Goal: Transaction & Acquisition: Book appointment/travel/reservation

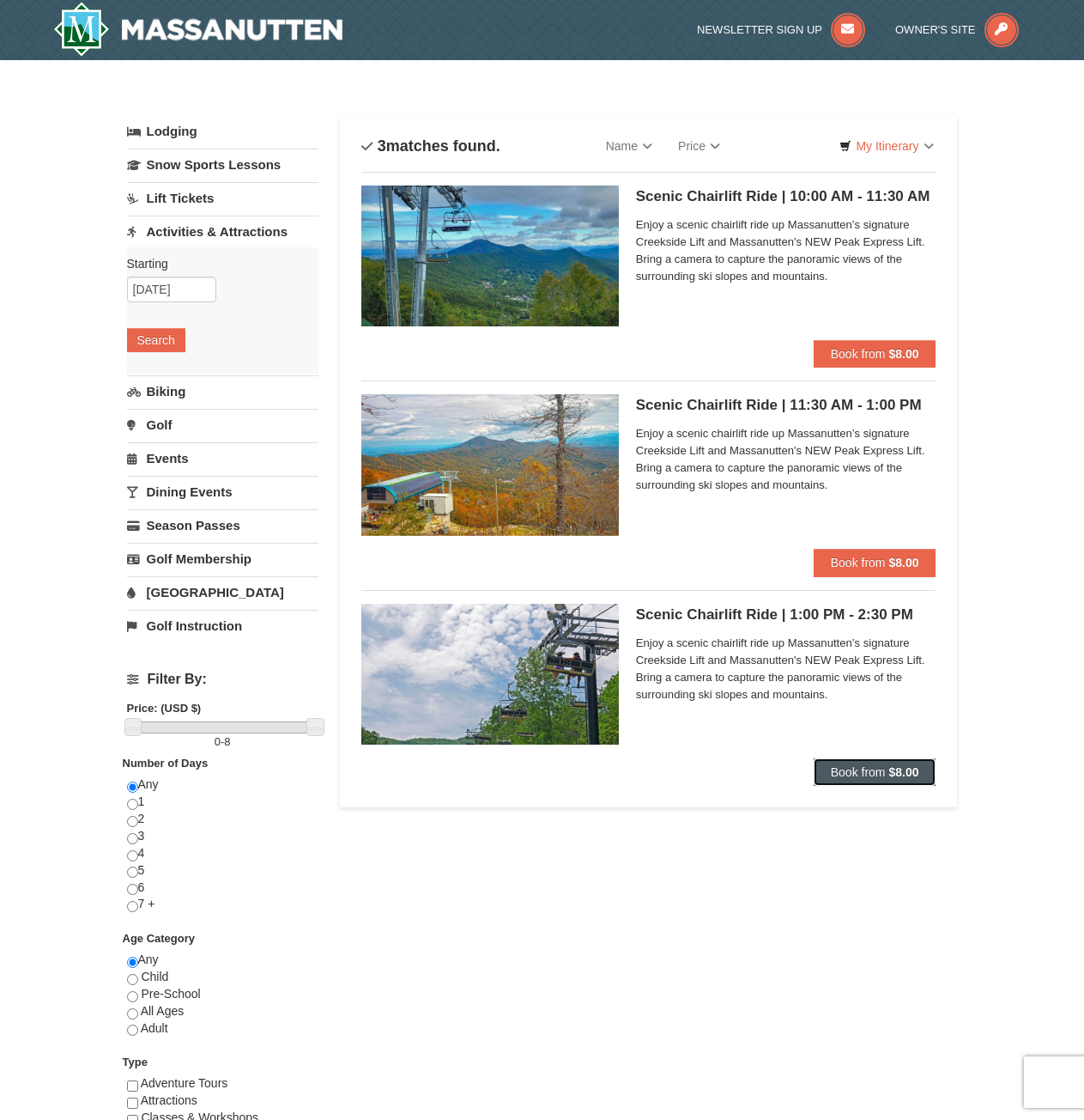
click at [884, 772] on span "Book from" at bounding box center [858, 772] width 55 height 14
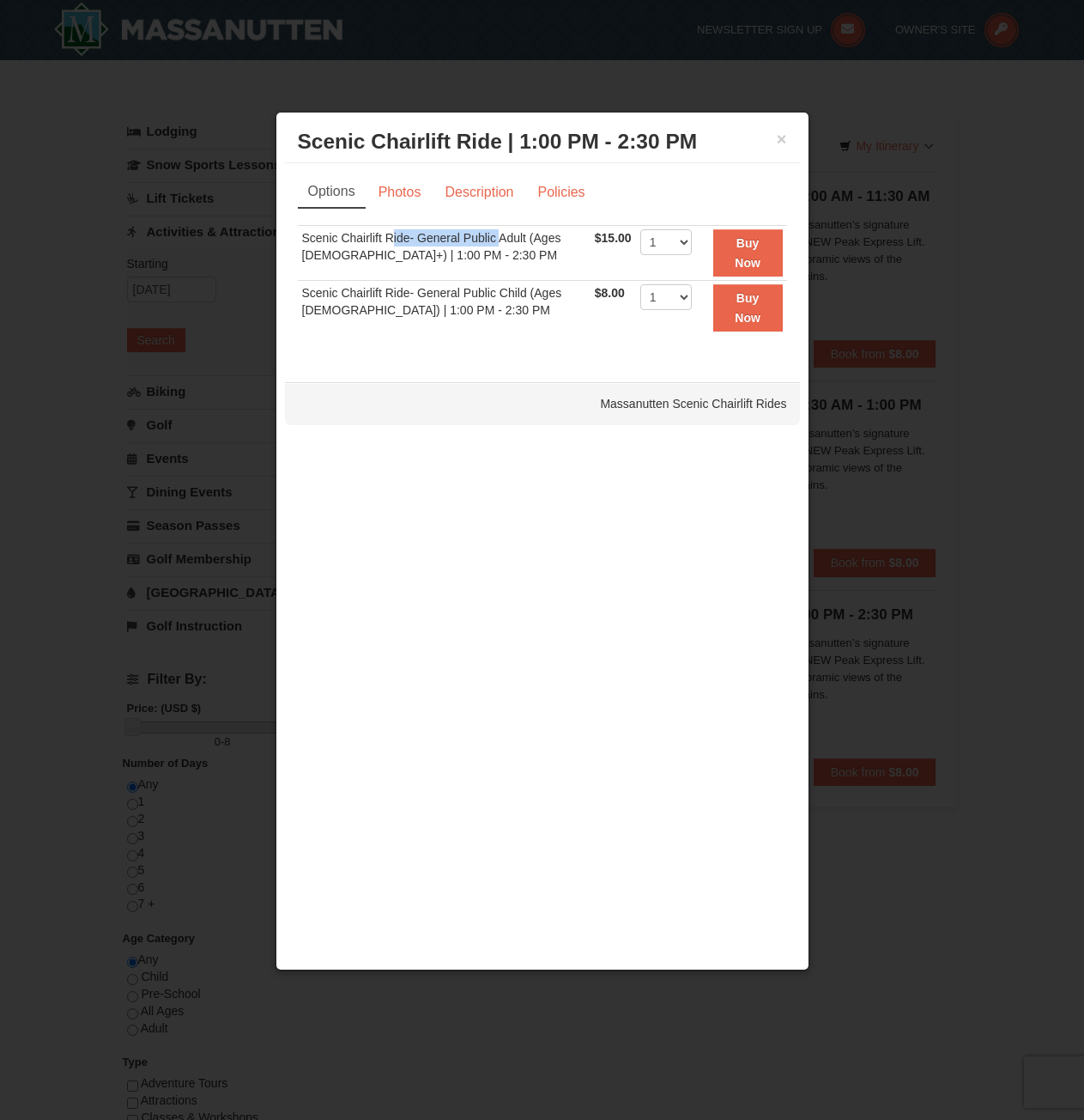
drag, startPoint x: 391, startPoint y: 240, endPoint x: 498, endPoint y: 243, distance: 107.0
click at [498, 243] on td "Scenic Chairlift Ride- General Public Adult (Ages [DEMOGRAPHIC_DATA]+) | 1:00 P…" at bounding box center [444, 253] width 293 height 55
click at [408, 192] on link "Photos" at bounding box center [400, 192] width 65 height 33
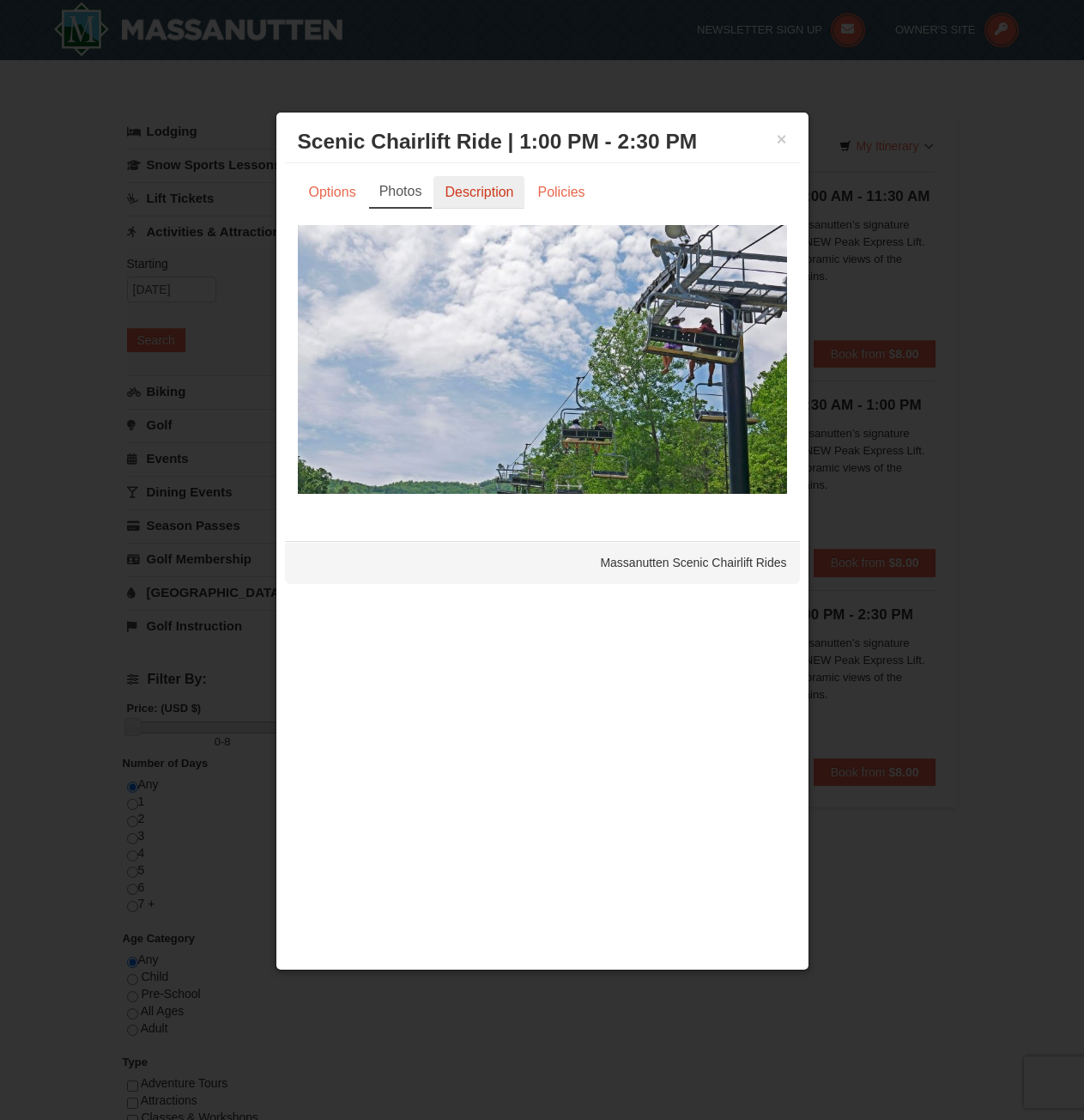
click at [466, 191] on link "Description" at bounding box center [479, 192] width 91 height 33
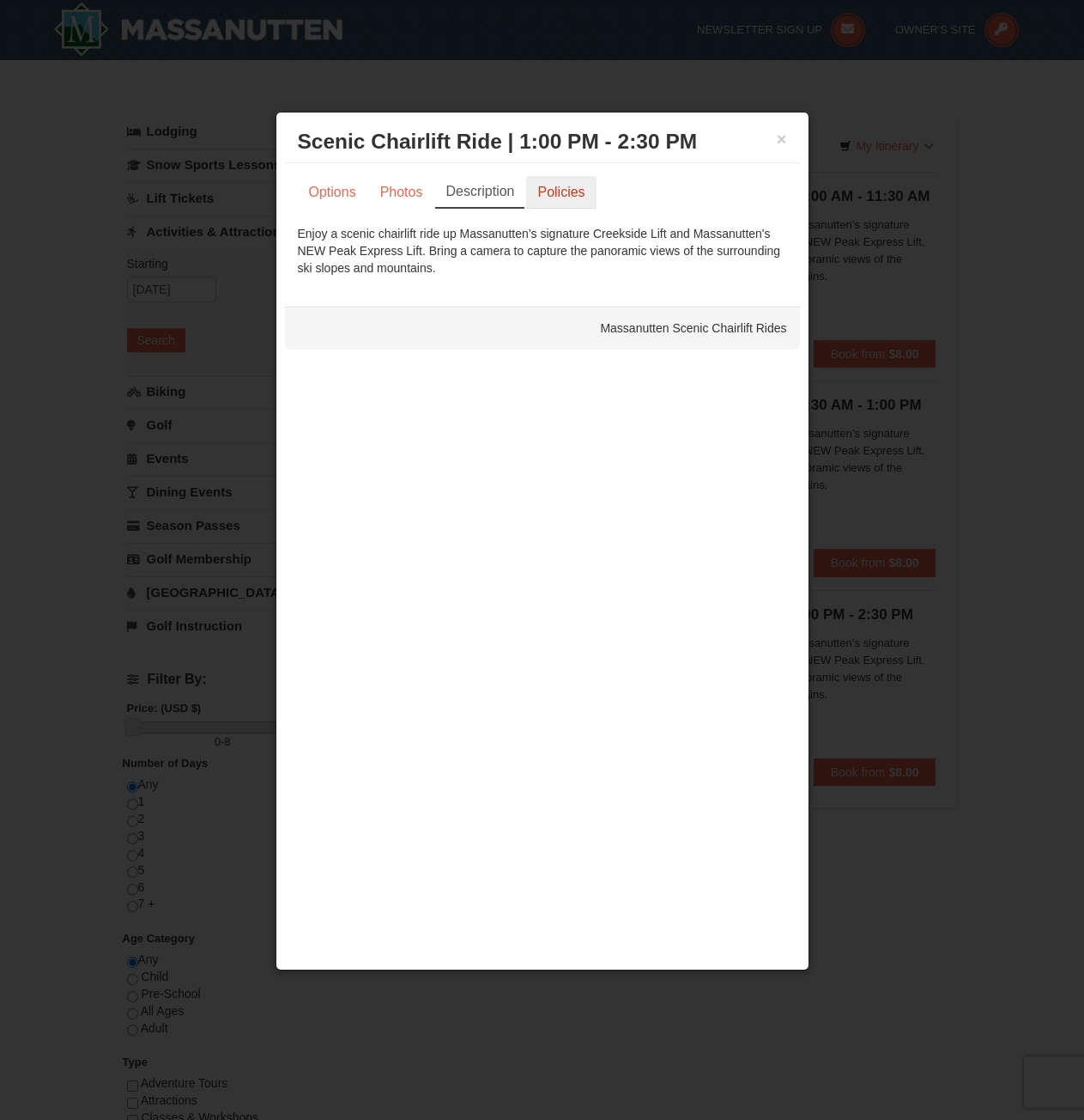
click at [536, 191] on link "Policies" at bounding box center [561, 192] width 70 height 33
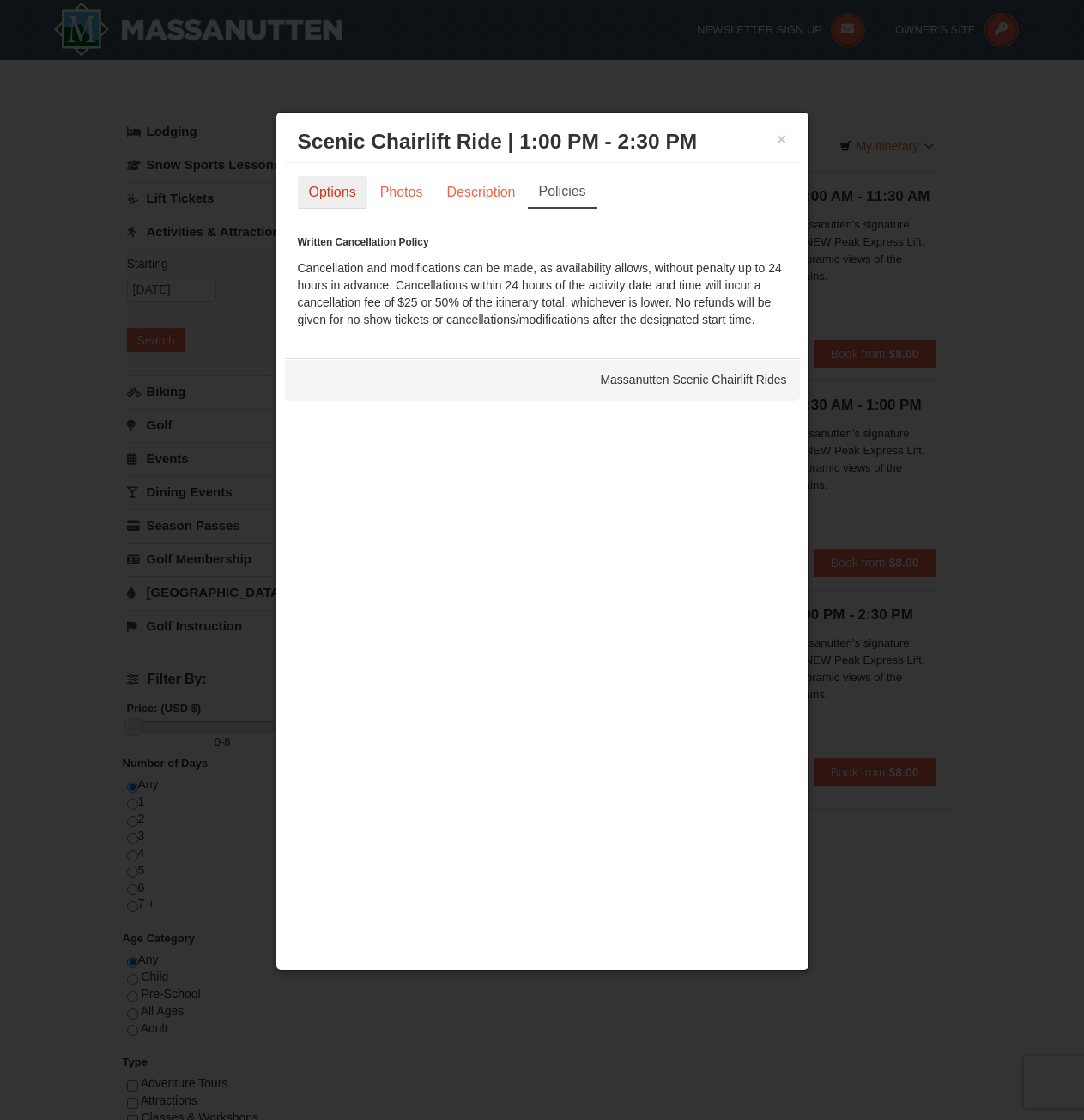
click at [331, 201] on link "Options" at bounding box center [333, 192] width 70 height 33
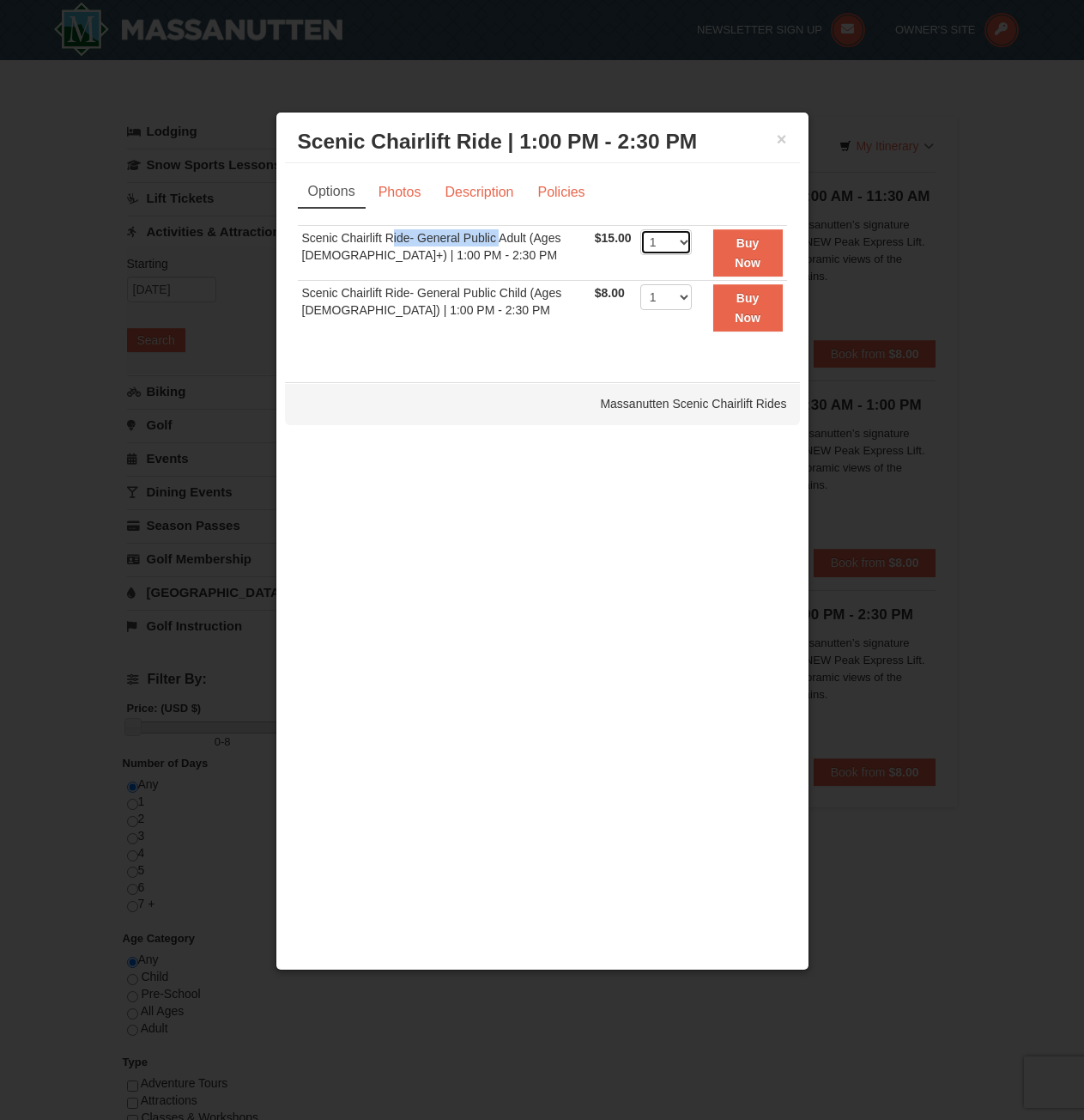
click at [662, 235] on select "1 2 3 4 5 6 7 8 9 10 11 12 13 14 15 16 17 18 19 20 21 22" at bounding box center [666, 242] width 52 height 25
select select "2"
click at [641, 230] on select "1 2 3 4 5 6 7 8 9 10 11 12 13 14 15 16 17 18 19 20 21 22" at bounding box center [666, 242] width 52 height 25
click at [594, 360] on div "Options Photos Description Policies Sorry, no matches found. Please remove some…" at bounding box center [542, 264] width 515 height 201
click at [746, 240] on strong "Buy Now" at bounding box center [747, 252] width 25 height 33
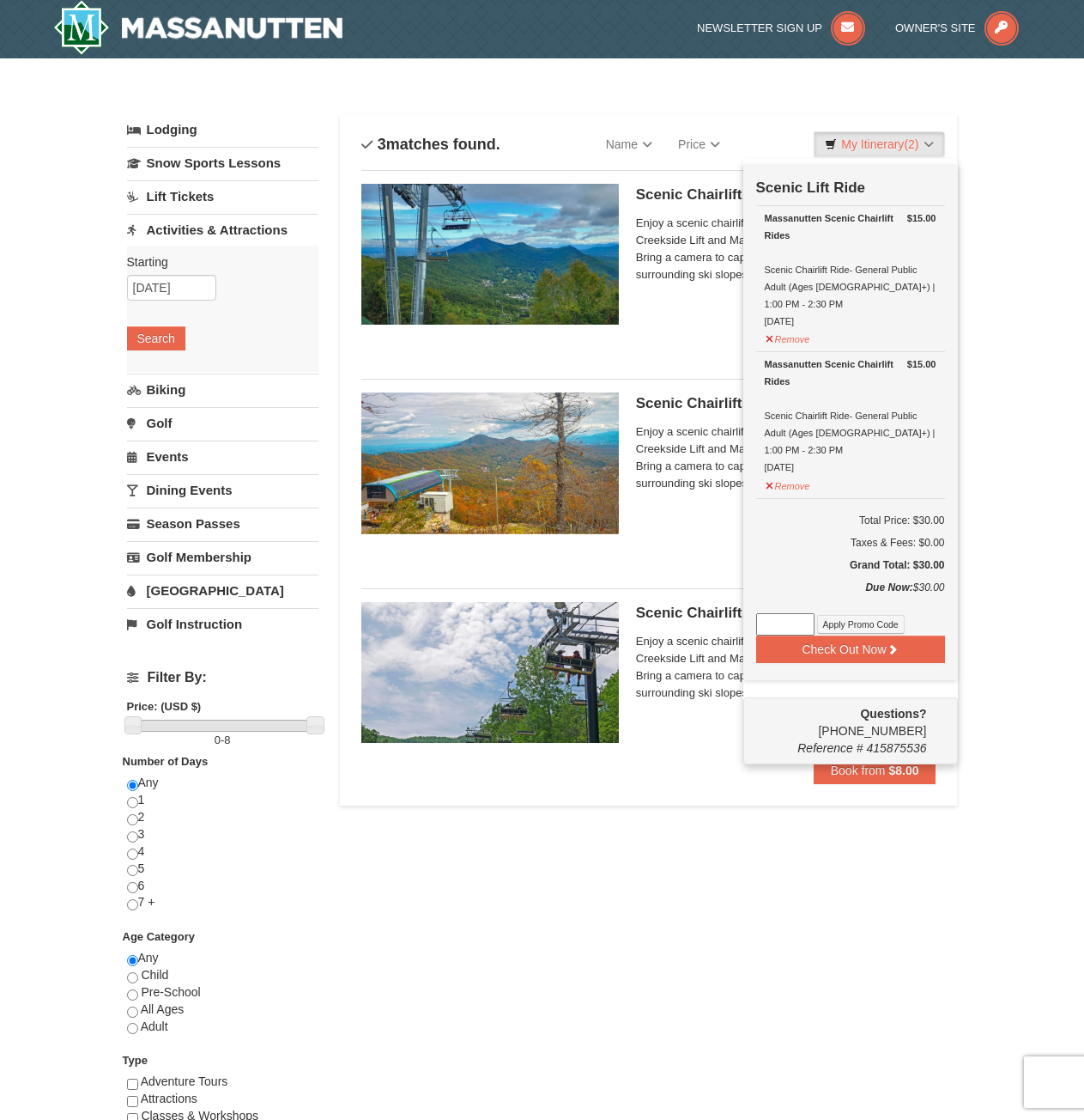
scroll to position [5, 0]
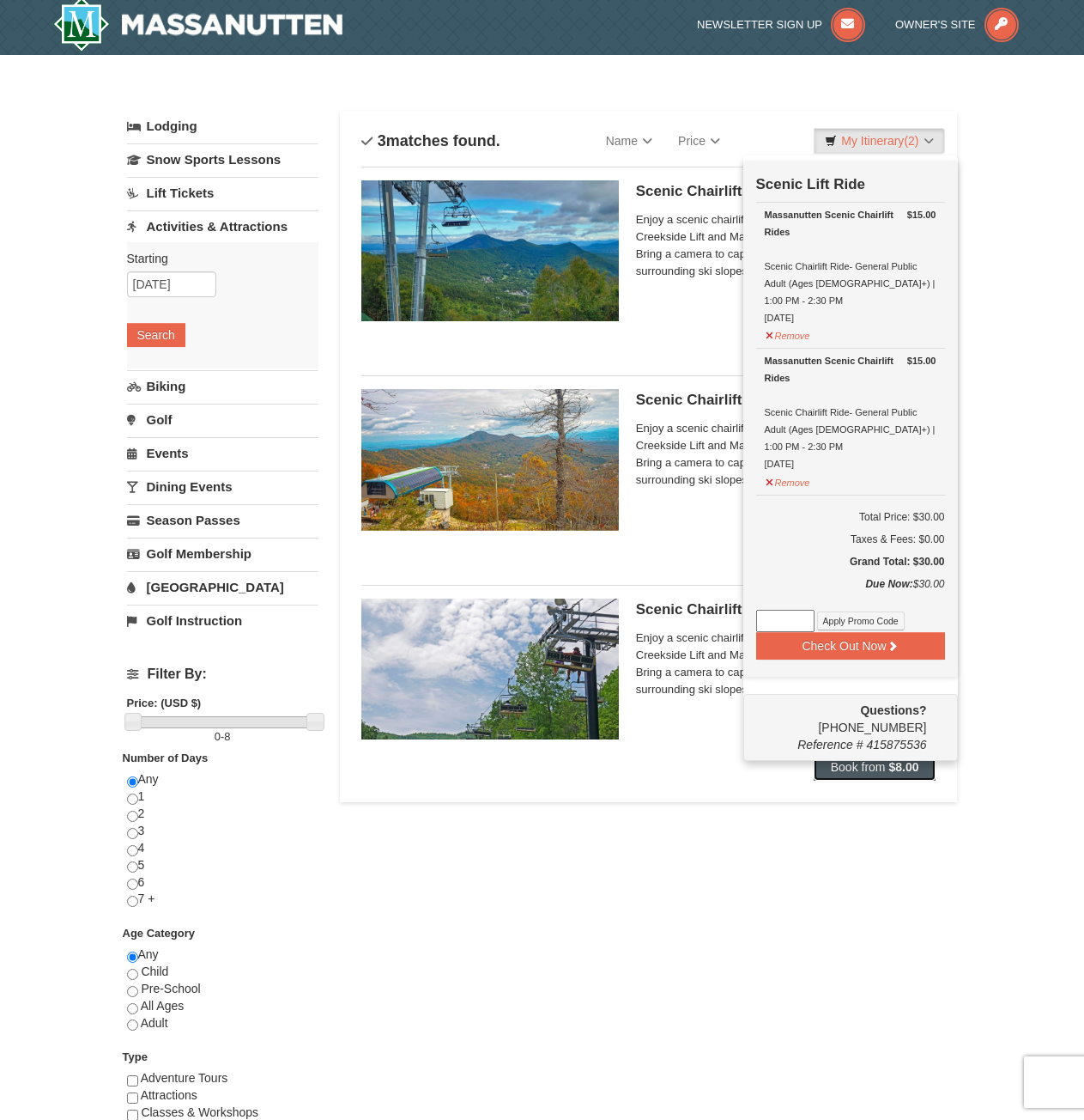
click at [867, 772] on span "Book from" at bounding box center [858, 767] width 55 height 14
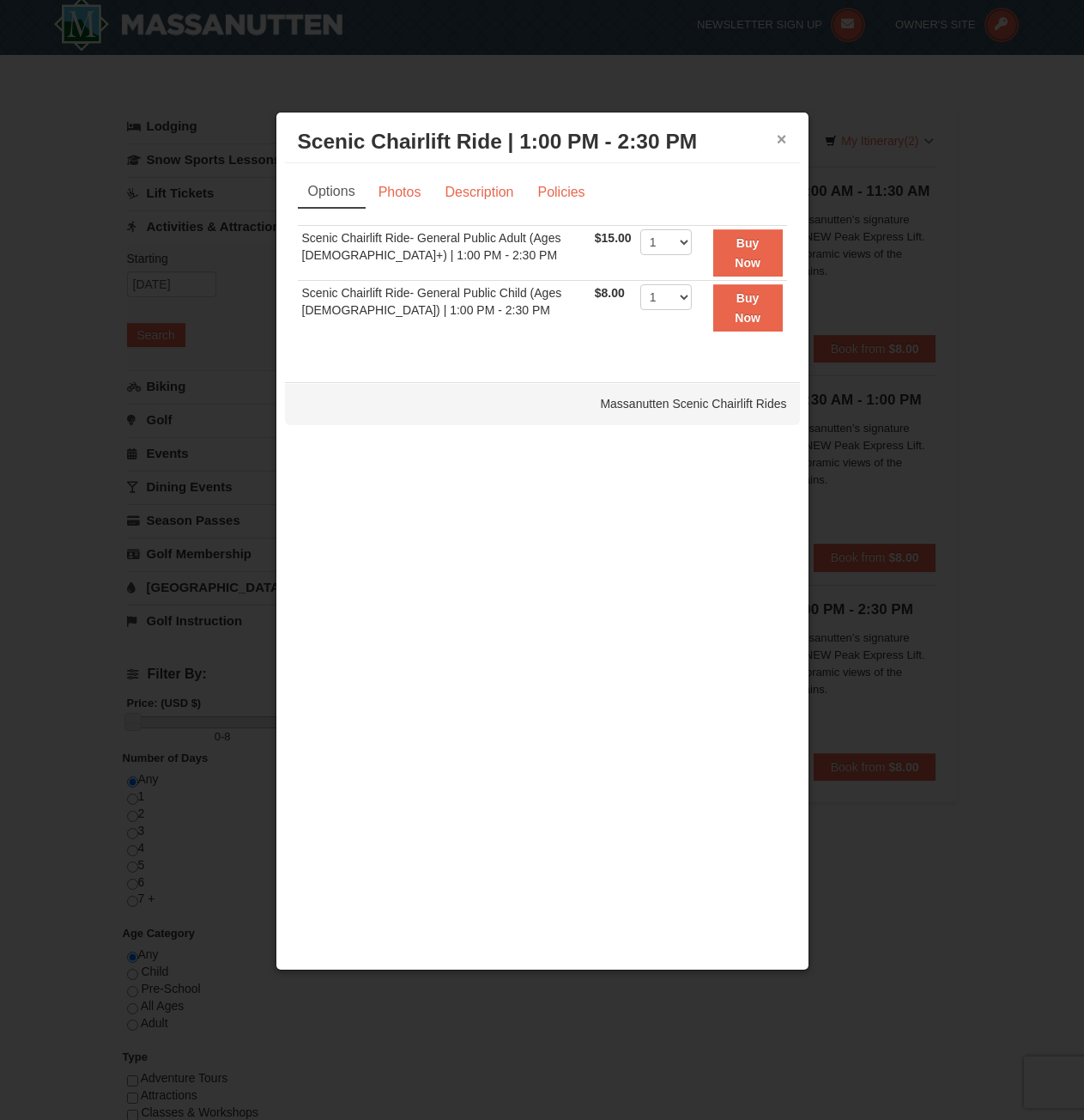
click at [782, 136] on button "×" at bounding box center [782, 139] width 10 height 17
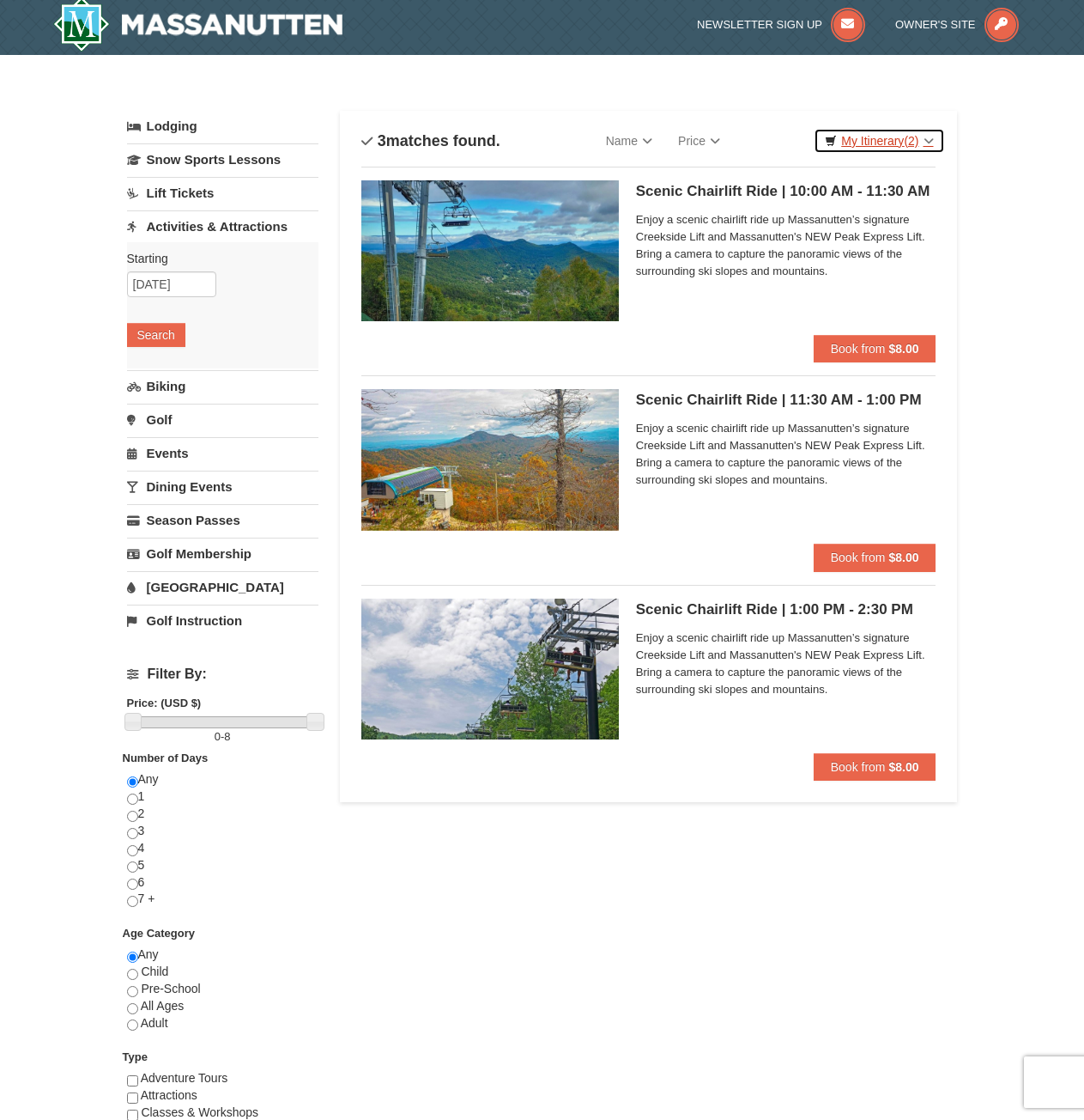
click at [910, 142] on span "(2)" at bounding box center [912, 140] width 15 height 14
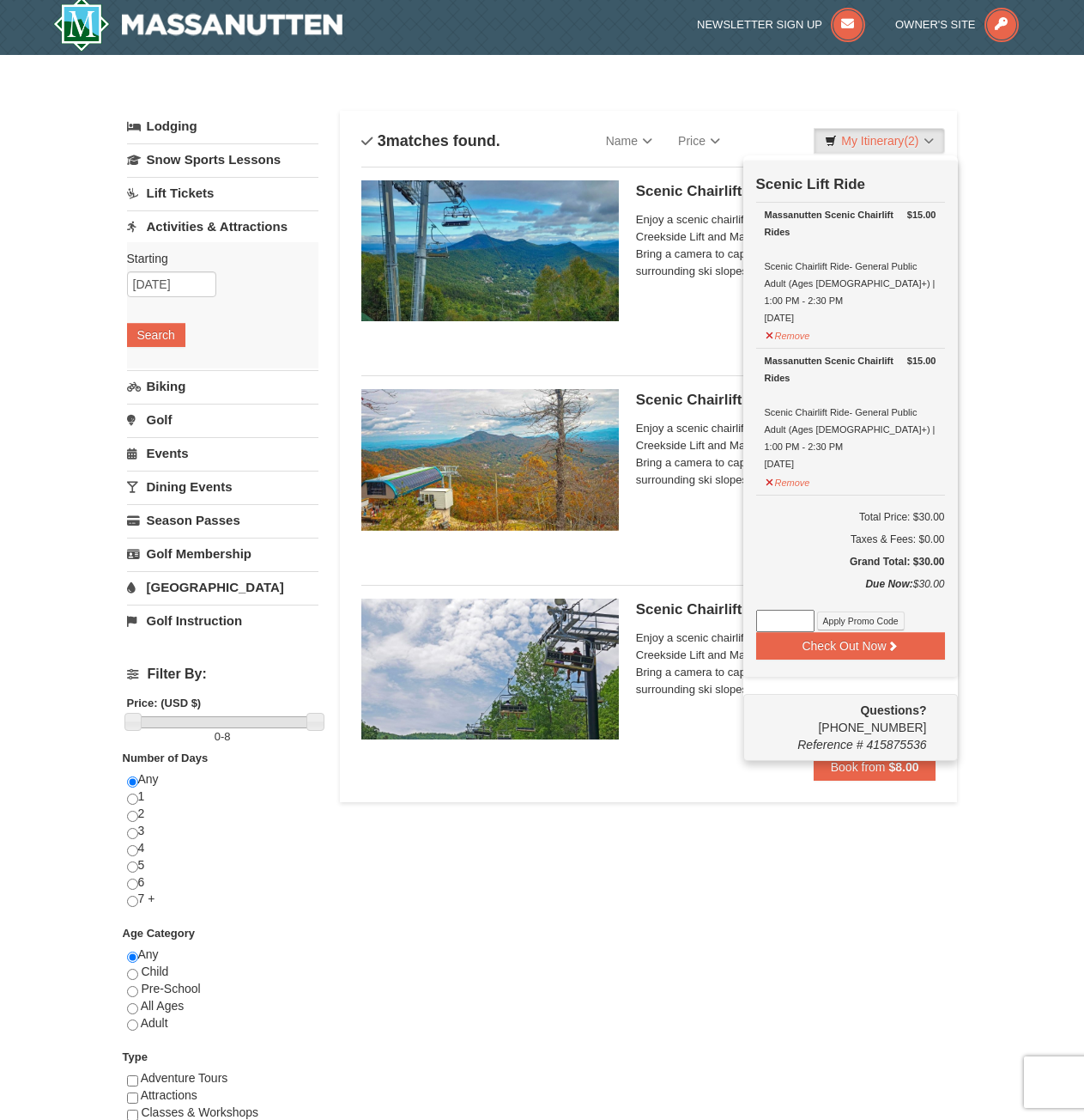
click at [210, 235] on link "Activities & Attractions" at bounding box center [222, 227] width 191 height 32
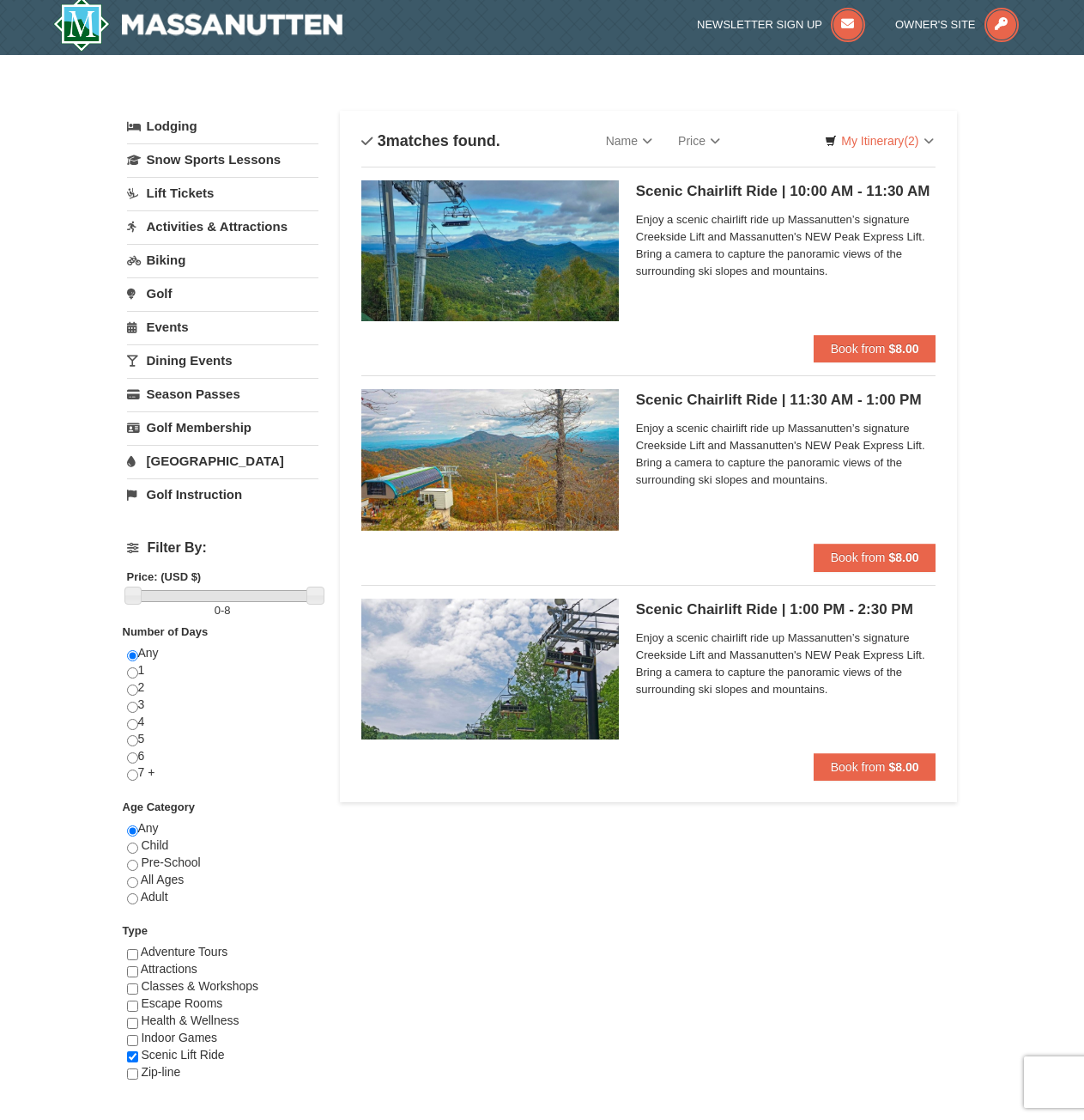
click at [200, 260] on link "Biking" at bounding box center [222, 260] width 191 height 32
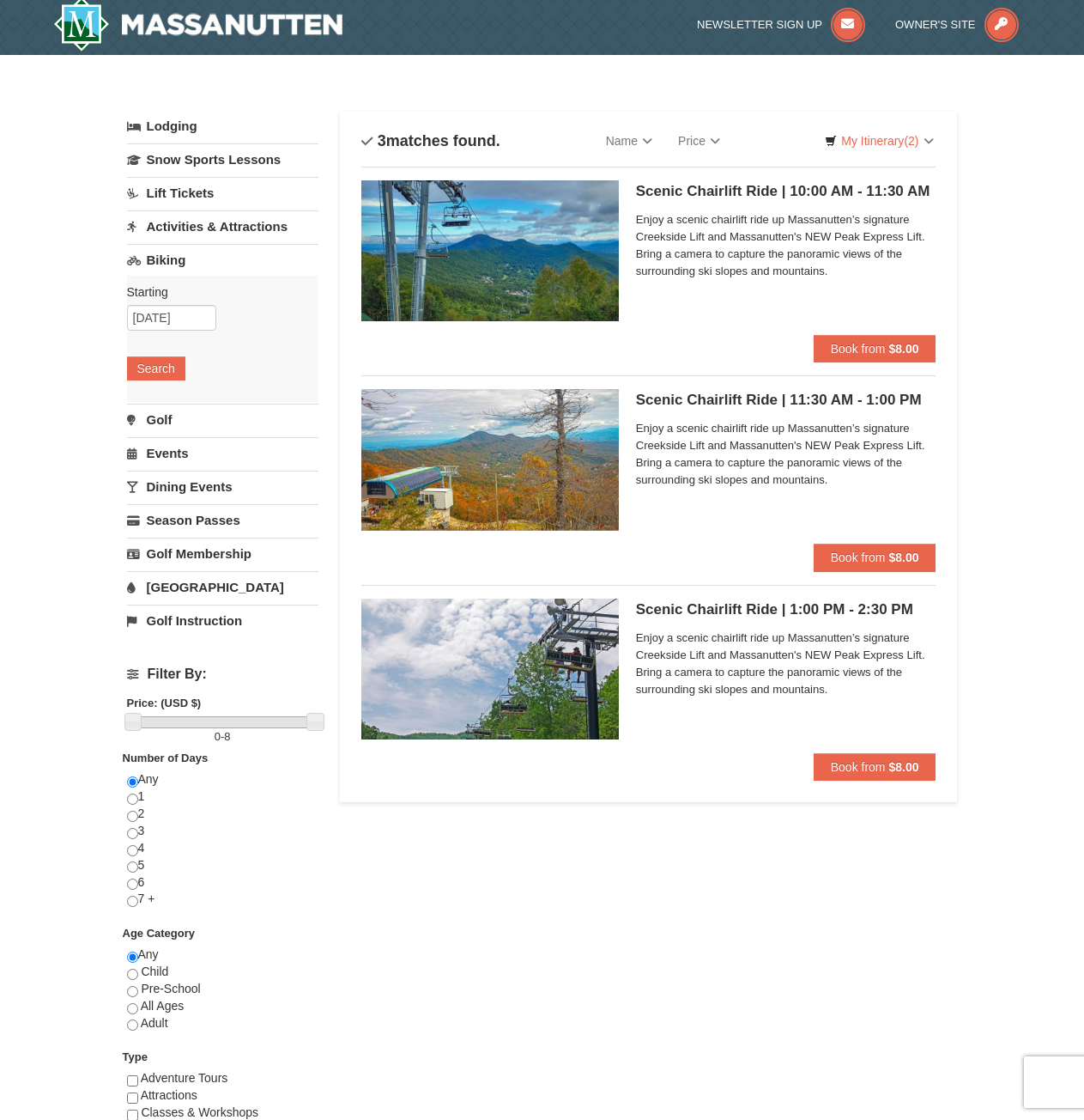
click at [176, 227] on link "Activities & Attractions" at bounding box center [222, 227] width 191 height 32
click at [160, 328] on button "Search" at bounding box center [156, 335] width 58 height 24
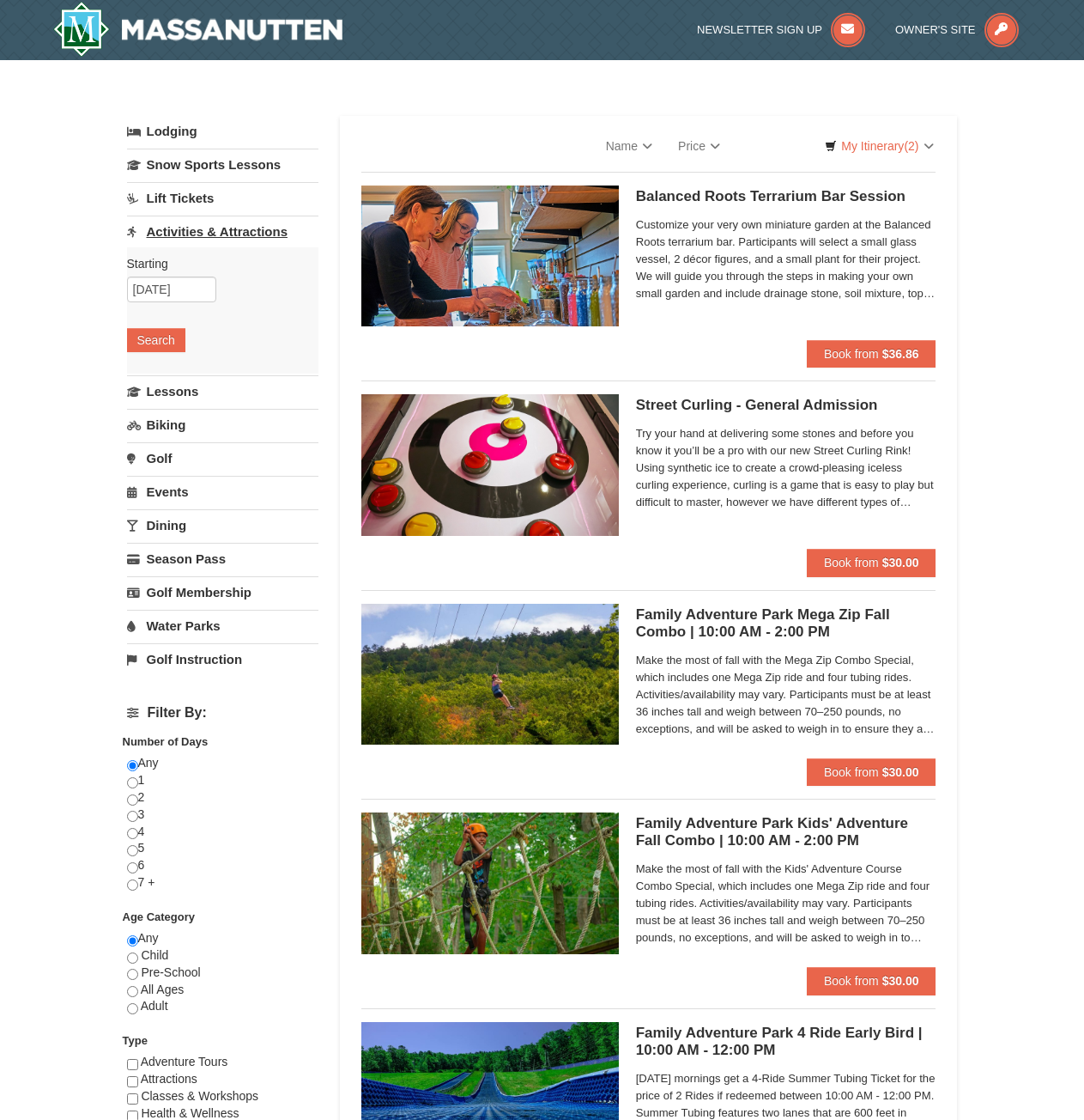
select select "9"
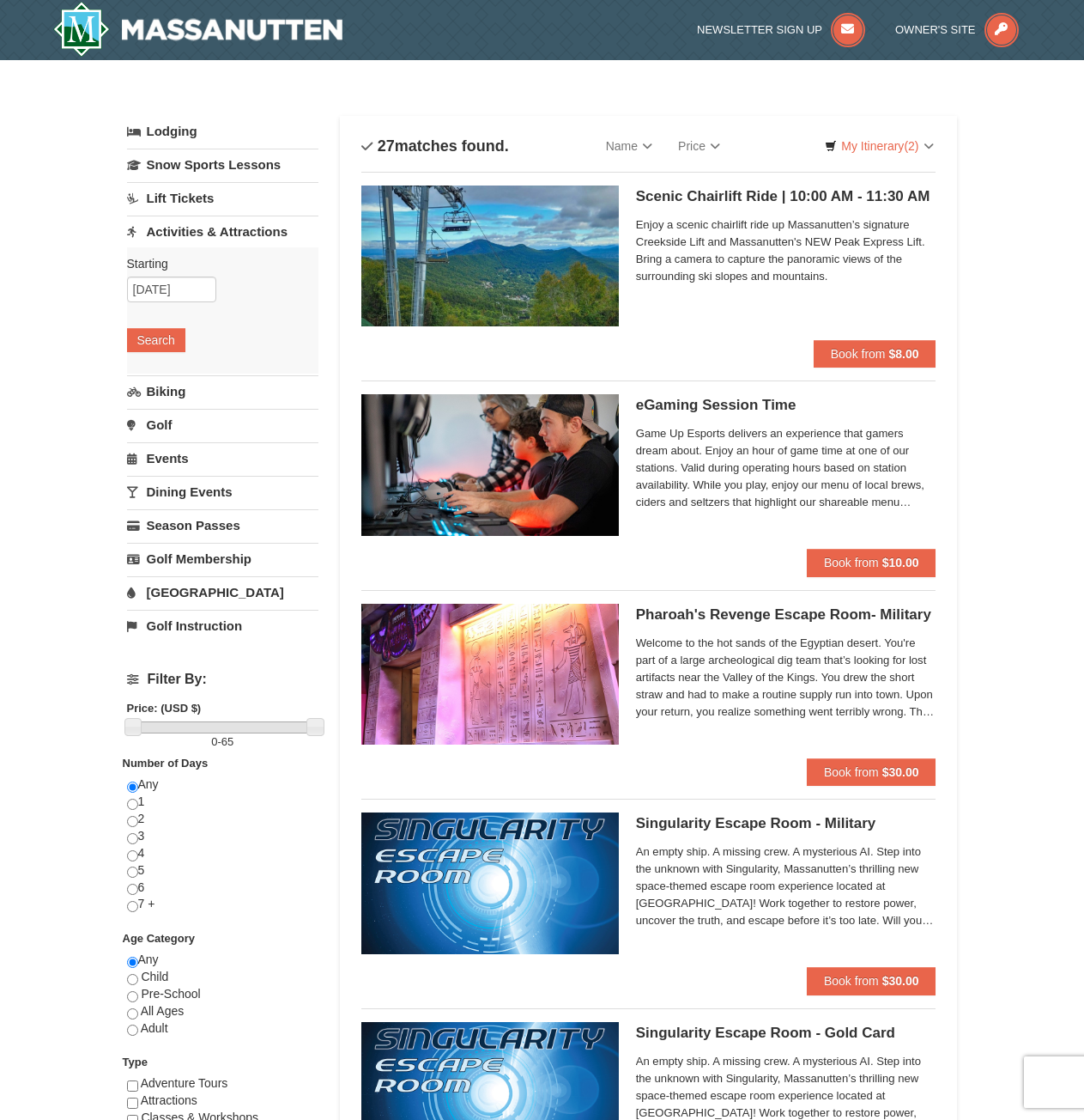
click at [176, 451] on link "Events" at bounding box center [222, 458] width 191 height 32
click at [180, 302] on link "Golf" at bounding box center [222, 298] width 191 height 32
click at [214, 273] on link "Biking" at bounding box center [222, 265] width 191 height 32
click at [231, 492] on link "Dining Events" at bounding box center [222, 492] width 191 height 32
click at [247, 524] on link "Season Passes" at bounding box center [222, 525] width 191 height 32
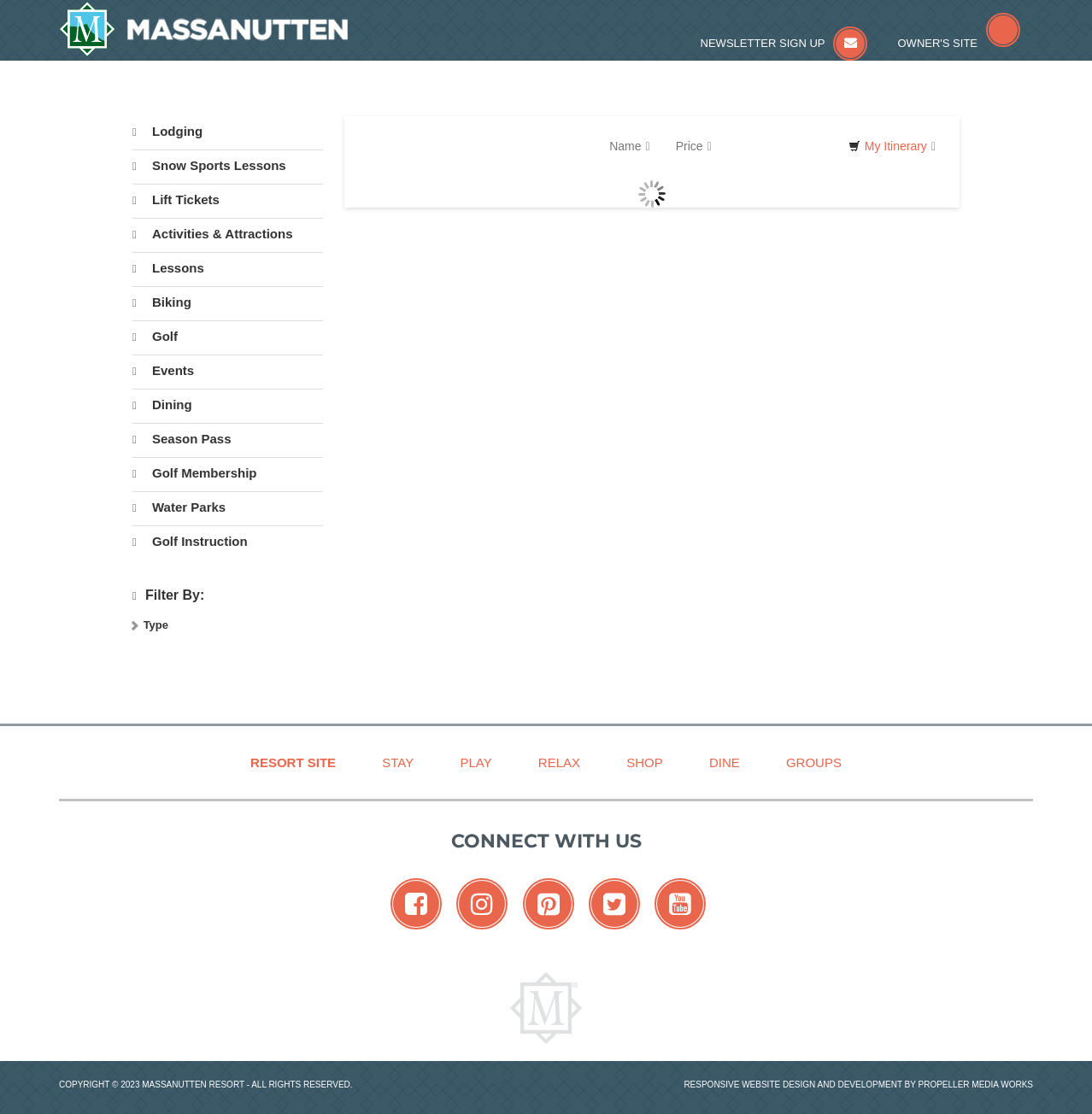
select select "9"
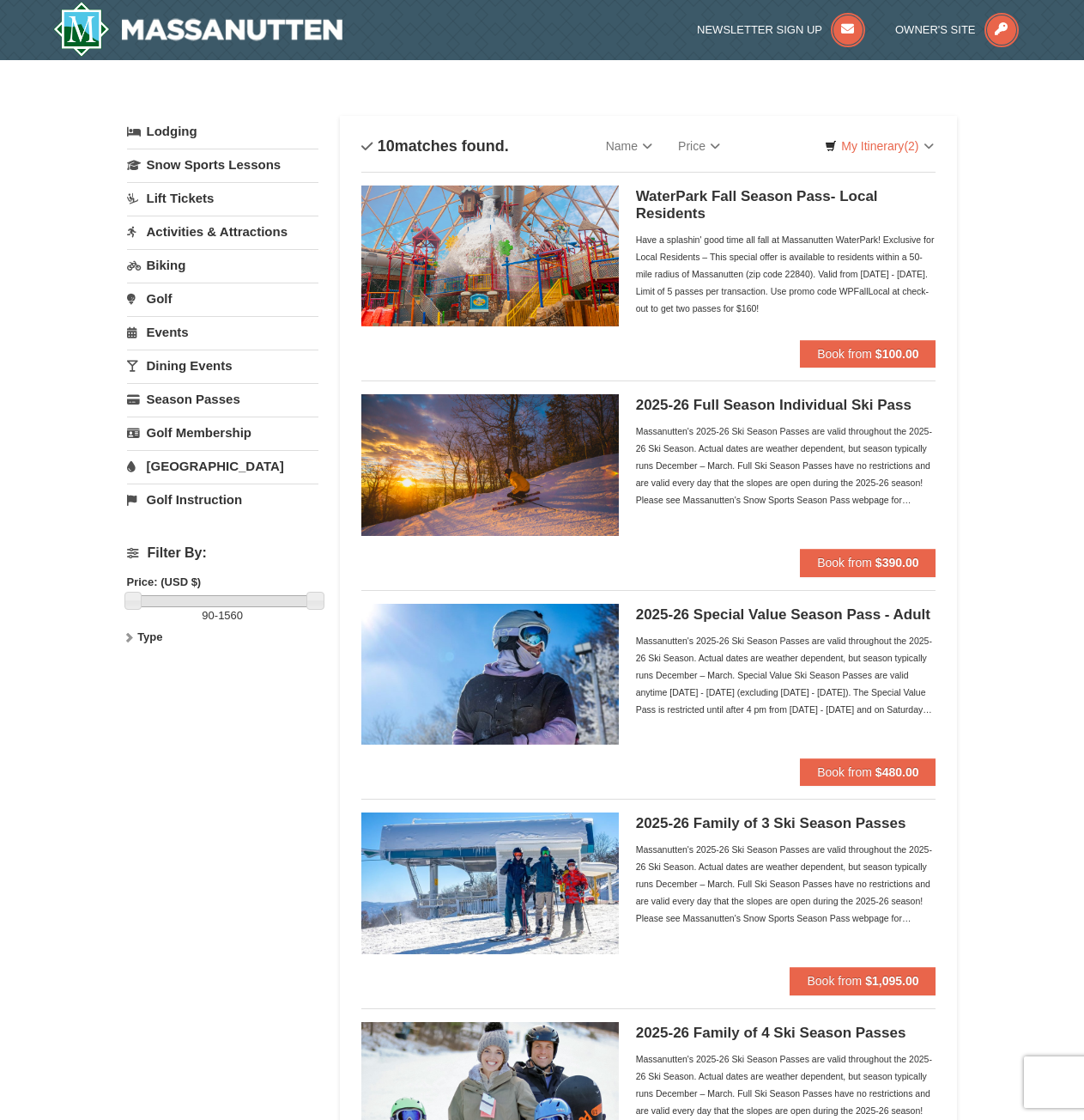
click at [221, 473] on link "[GEOGRAPHIC_DATA]" at bounding box center [222, 466] width 191 height 32
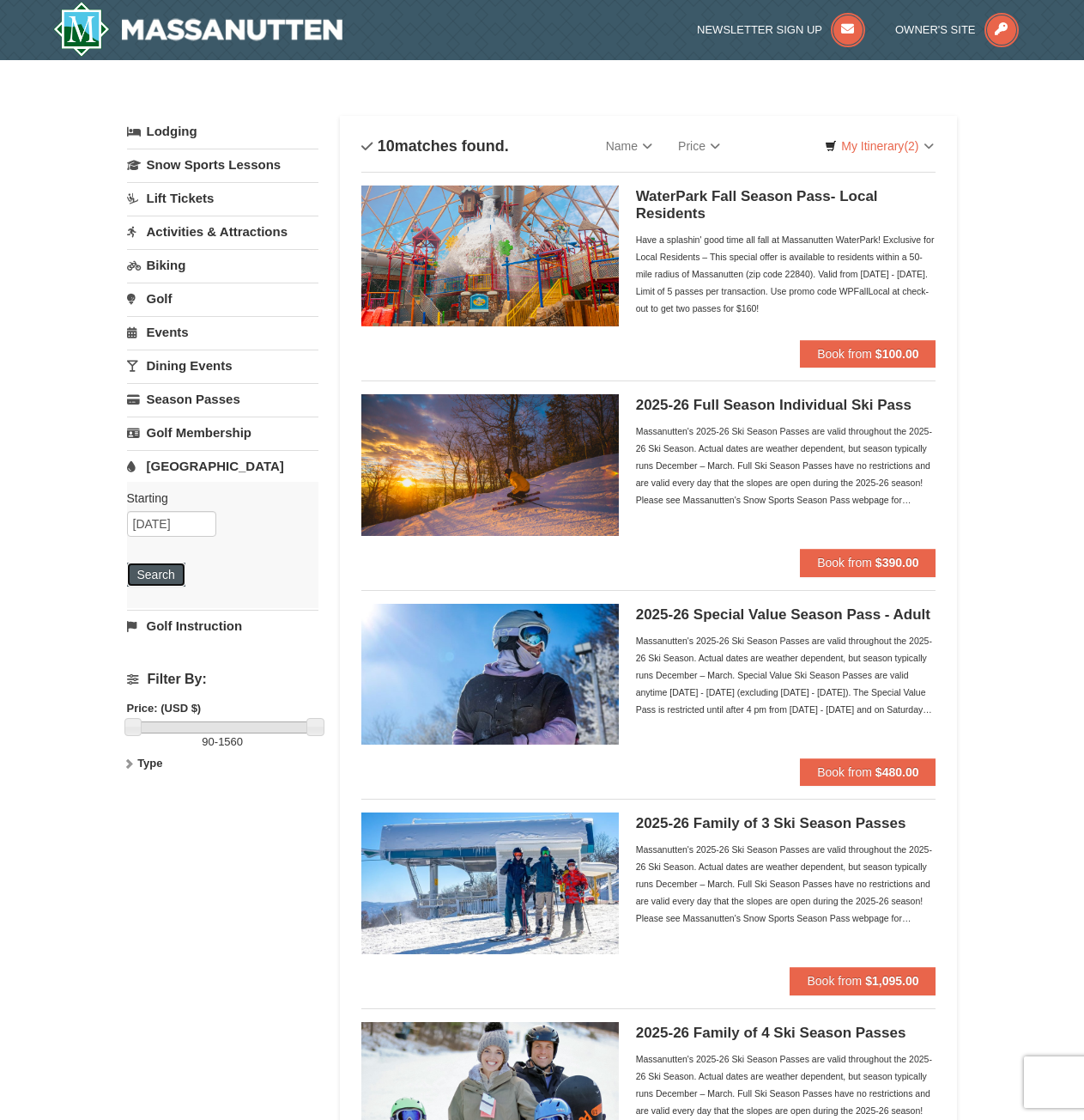
click at [157, 572] on button "Search" at bounding box center [156, 575] width 58 height 24
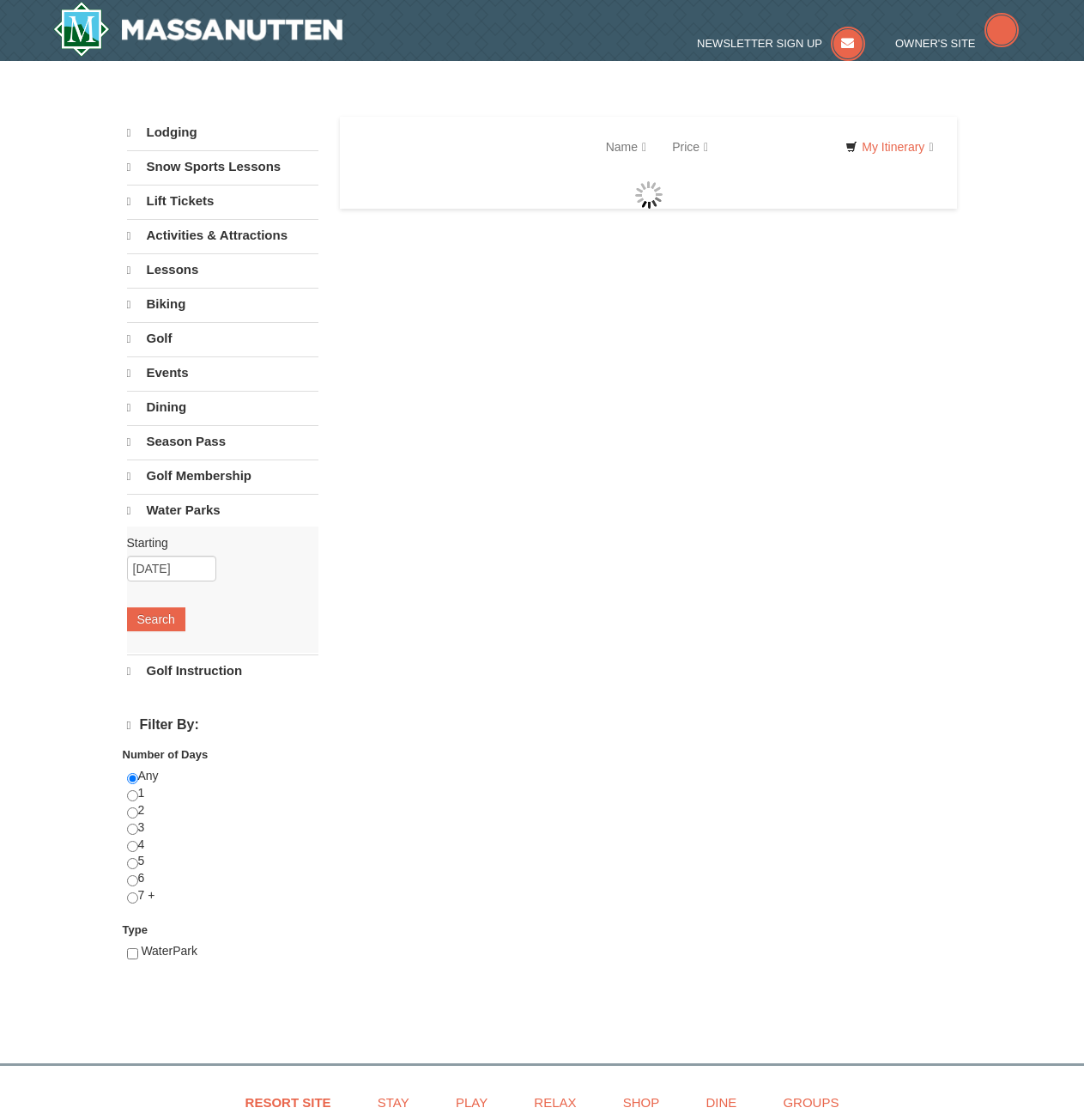
select select "9"
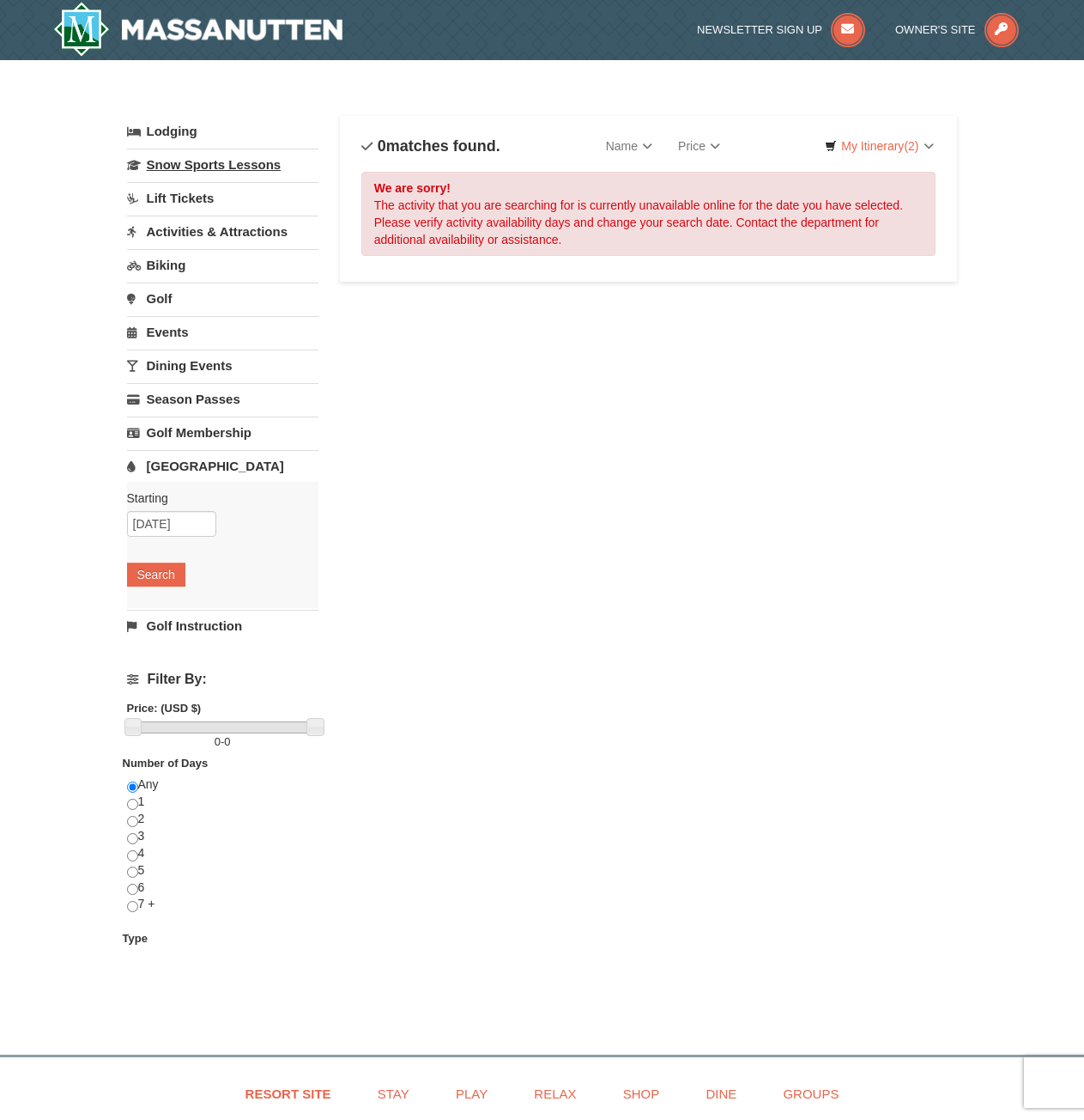
click at [190, 163] on link "Snow Sports Lessons" at bounding box center [222, 165] width 191 height 32
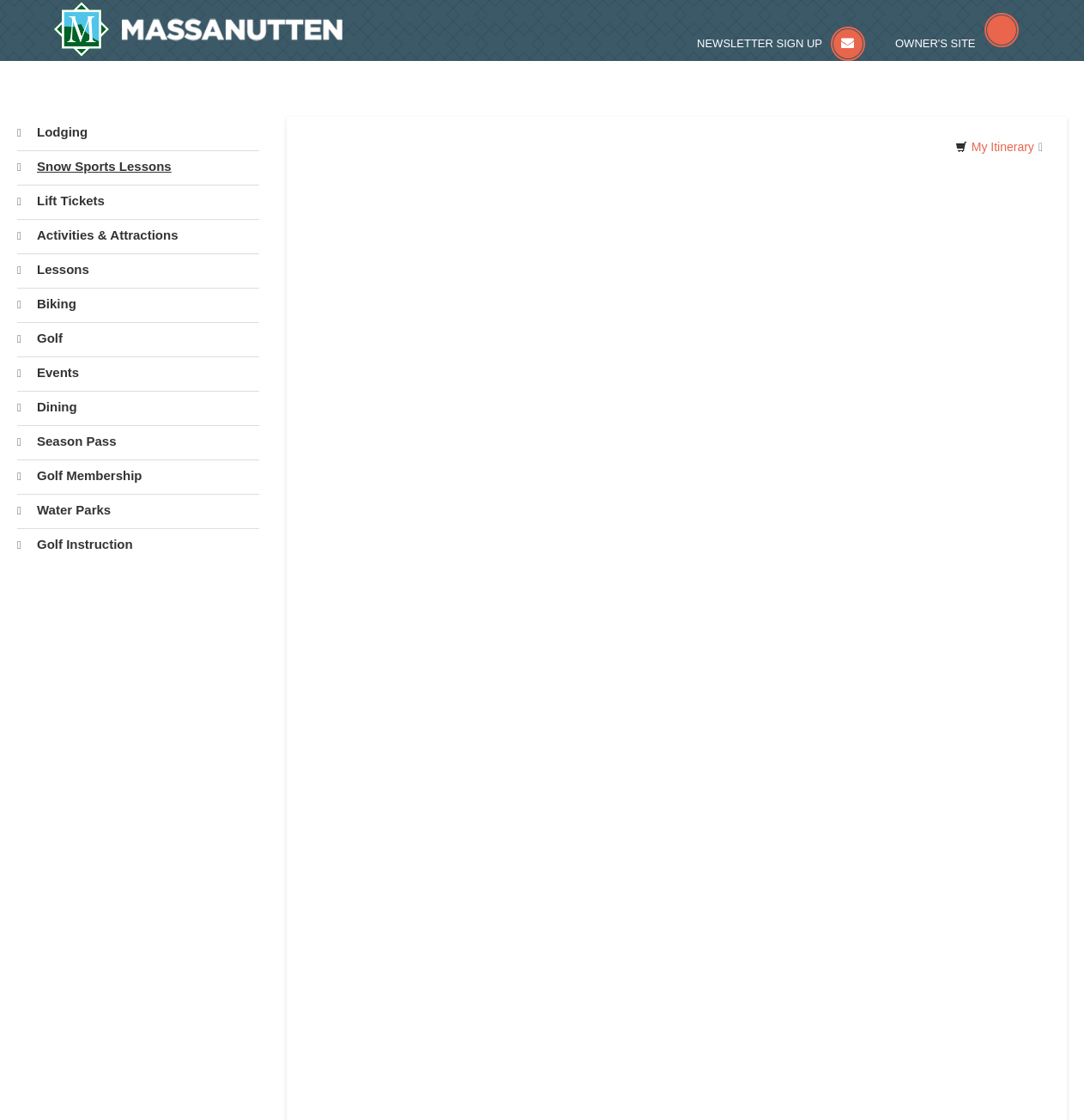
select select "9"
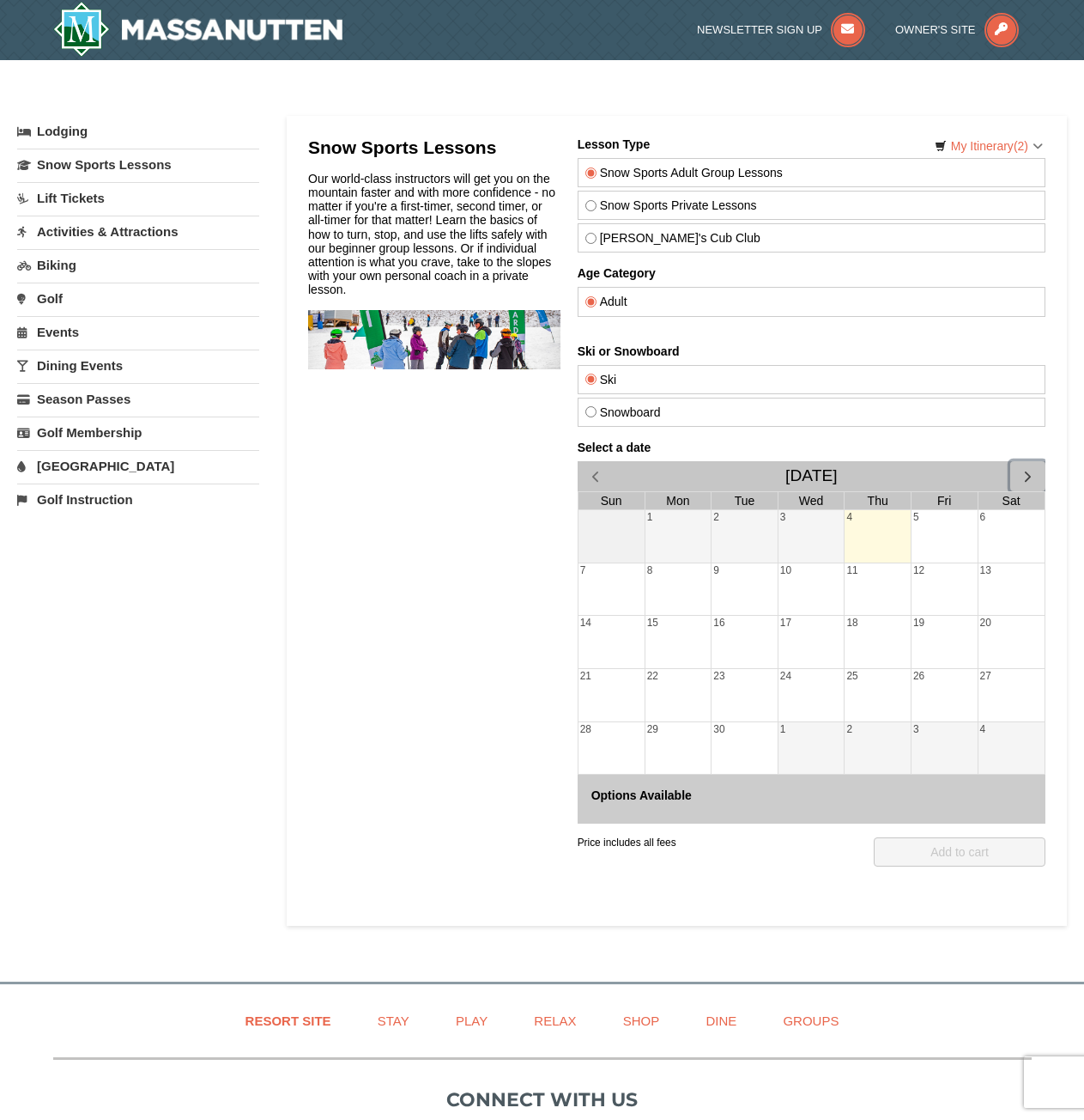
click at [1020, 481] on span "button" at bounding box center [1027, 475] width 18 height 18
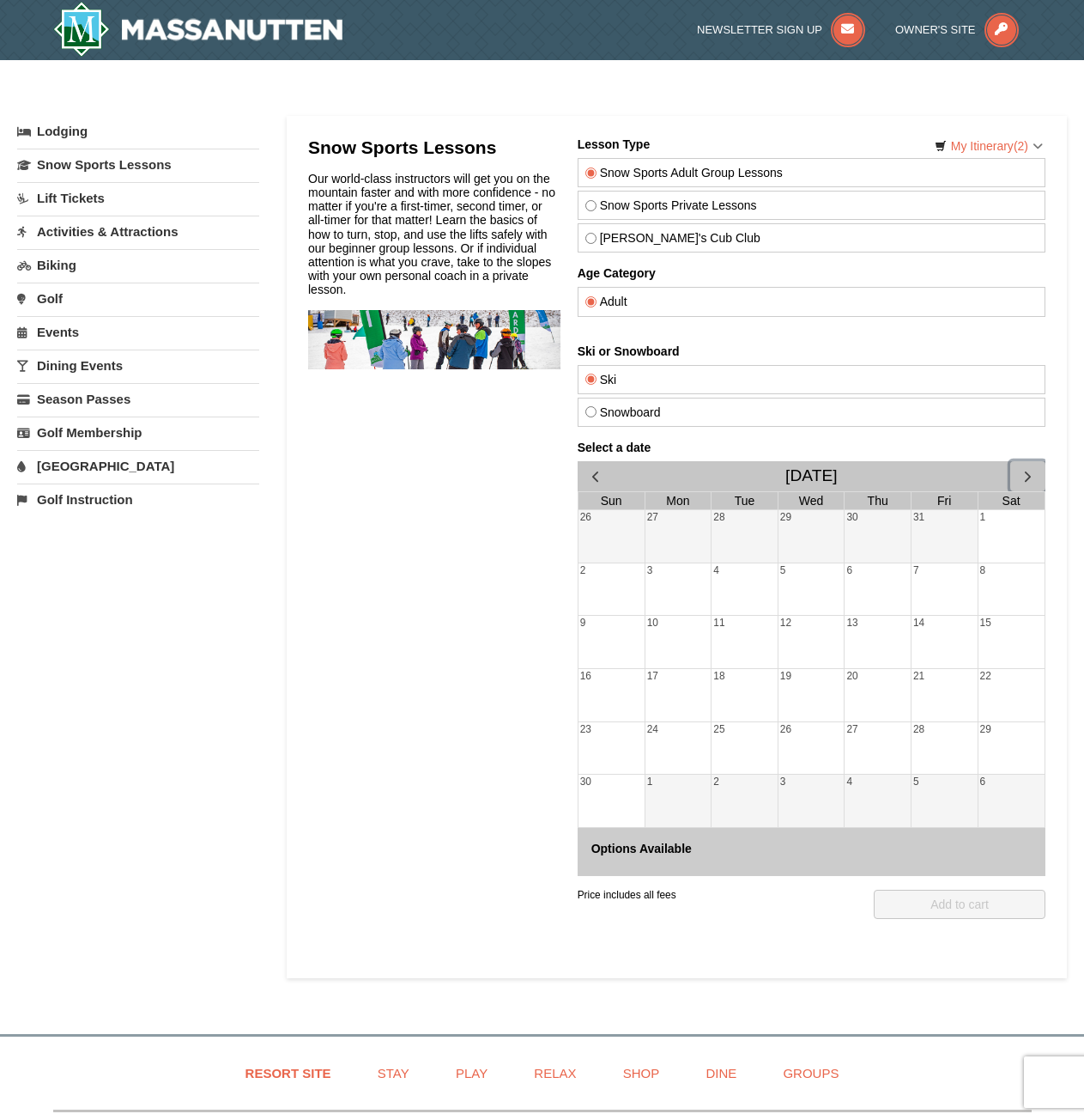
click at [1020, 481] on span "button" at bounding box center [1027, 475] width 18 height 18
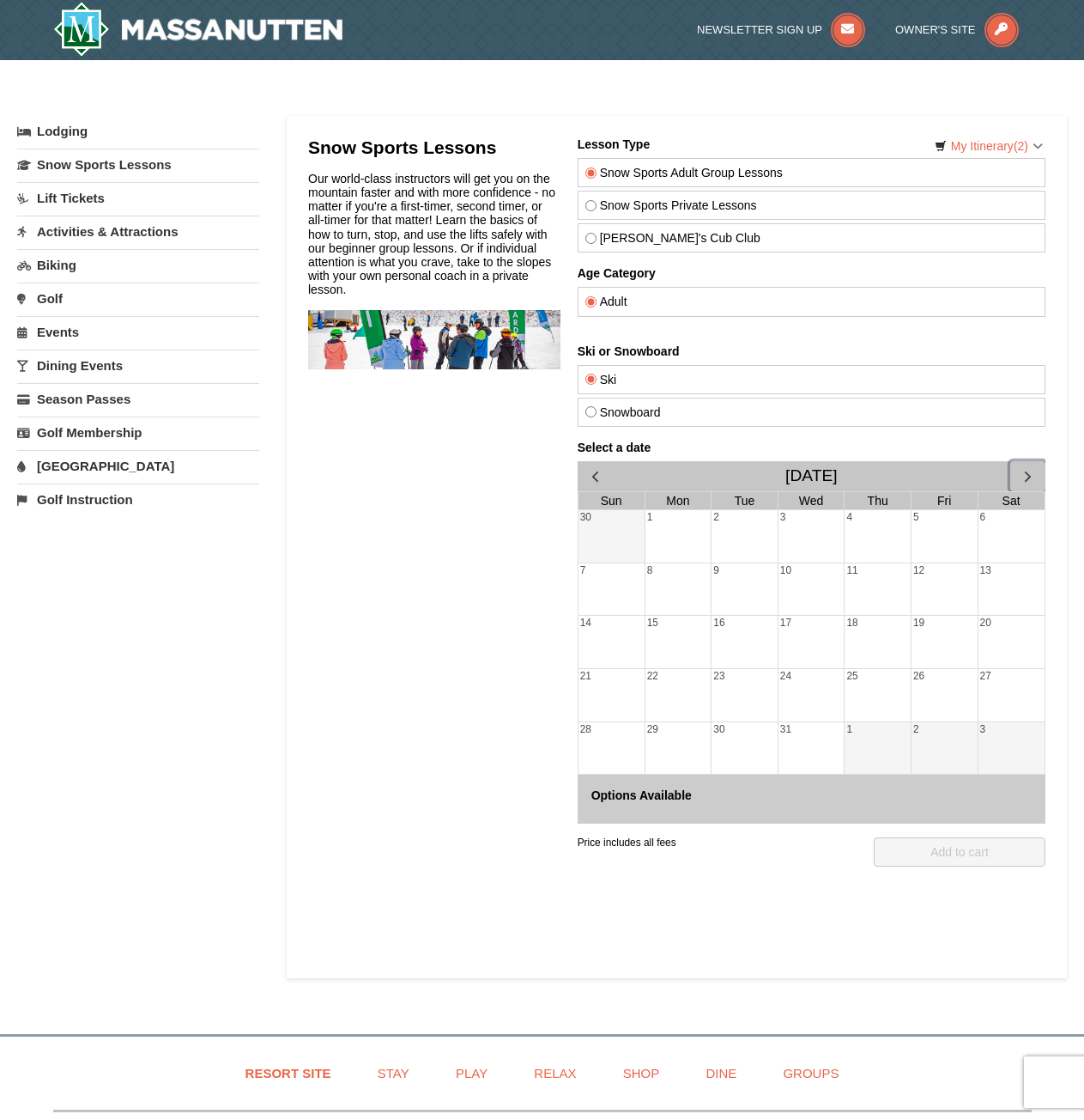
click at [1020, 481] on span "button" at bounding box center [1027, 475] width 18 height 18
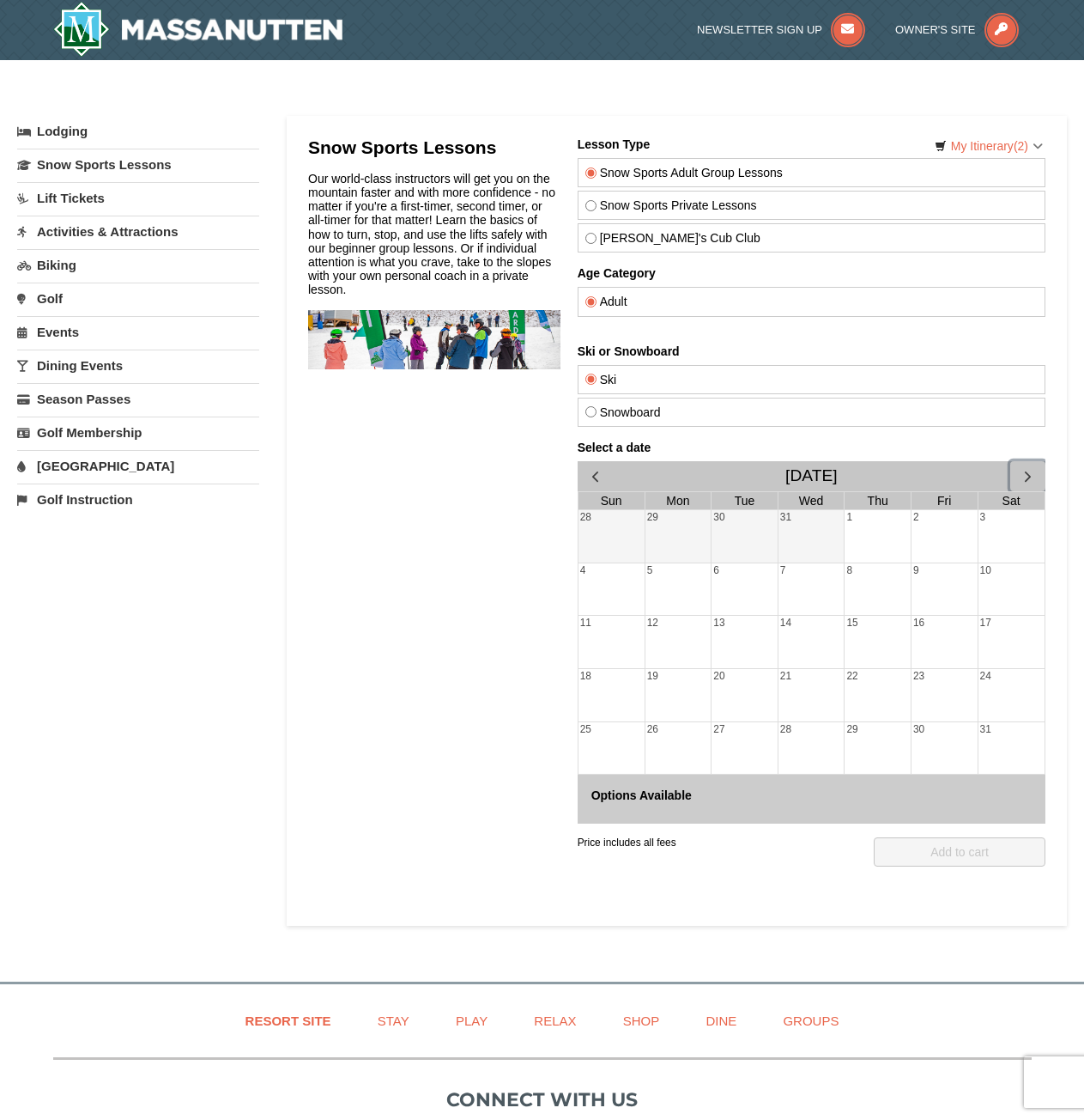
click at [1020, 481] on span "button" at bounding box center [1027, 475] width 18 height 18
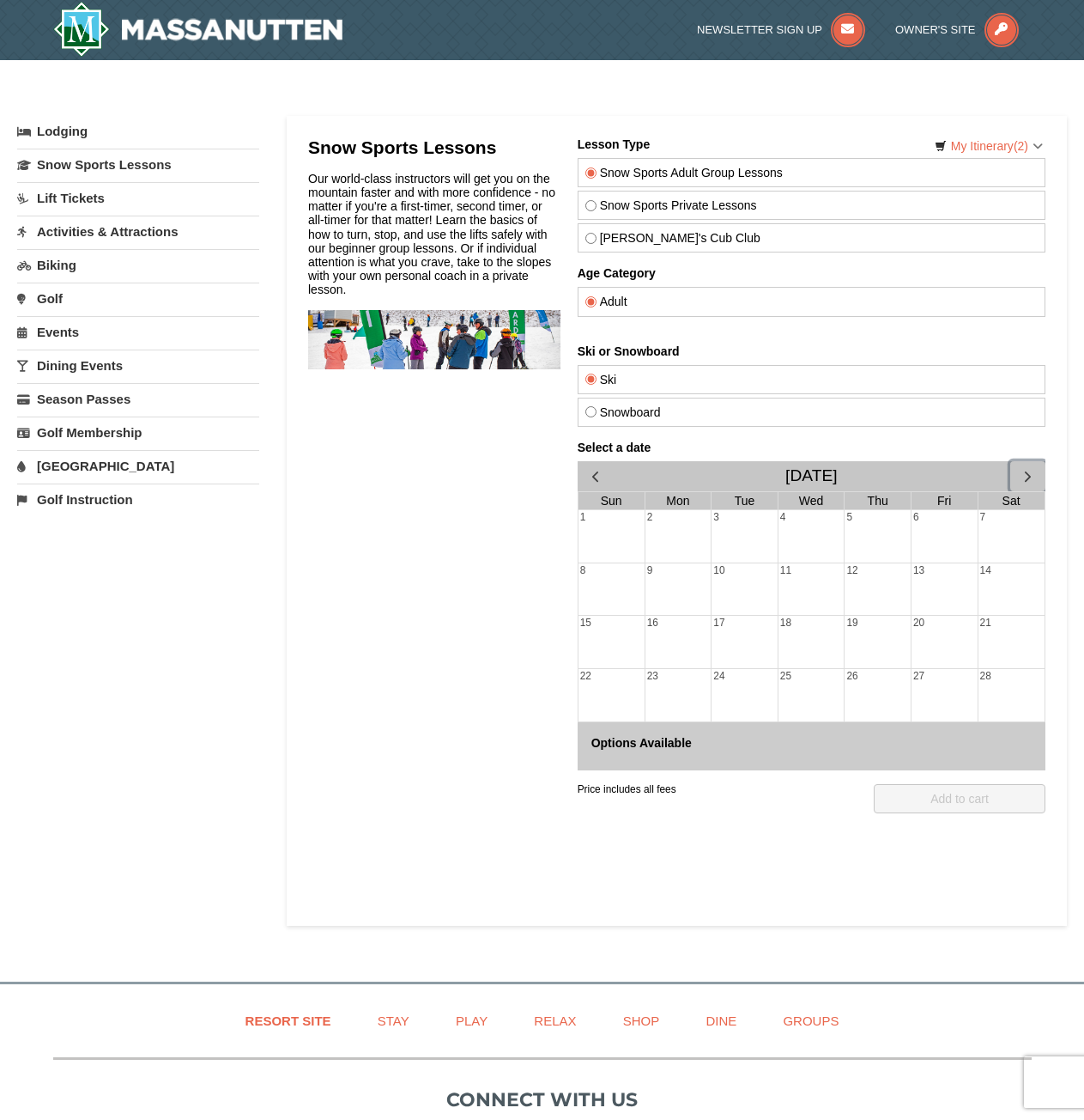
click at [1020, 481] on span "button" at bounding box center [1027, 475] width 18 height 18
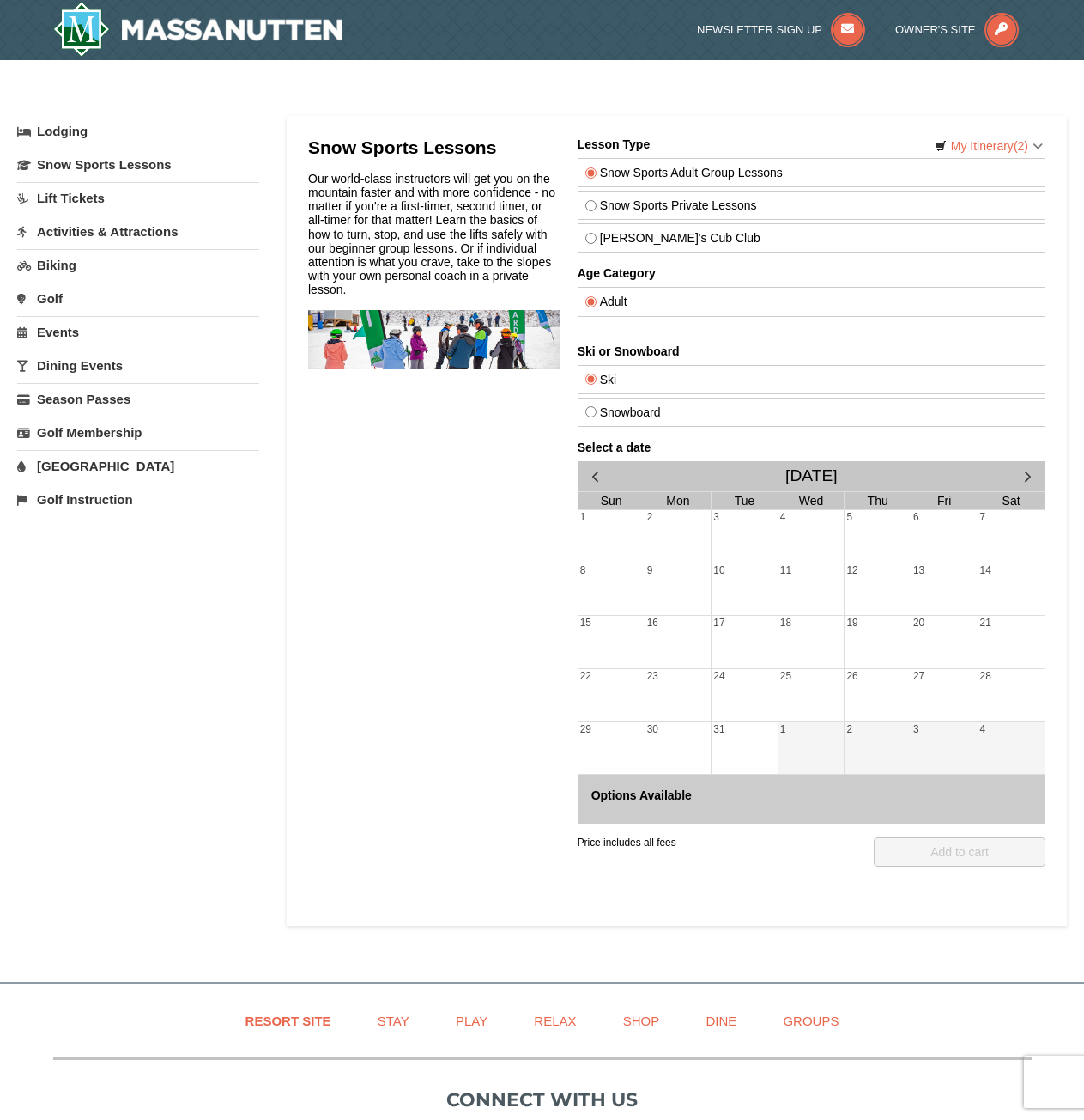
click at [108, 234] on link "Activities & Attractions" at bounding box center [137, 232] width 242 height 32
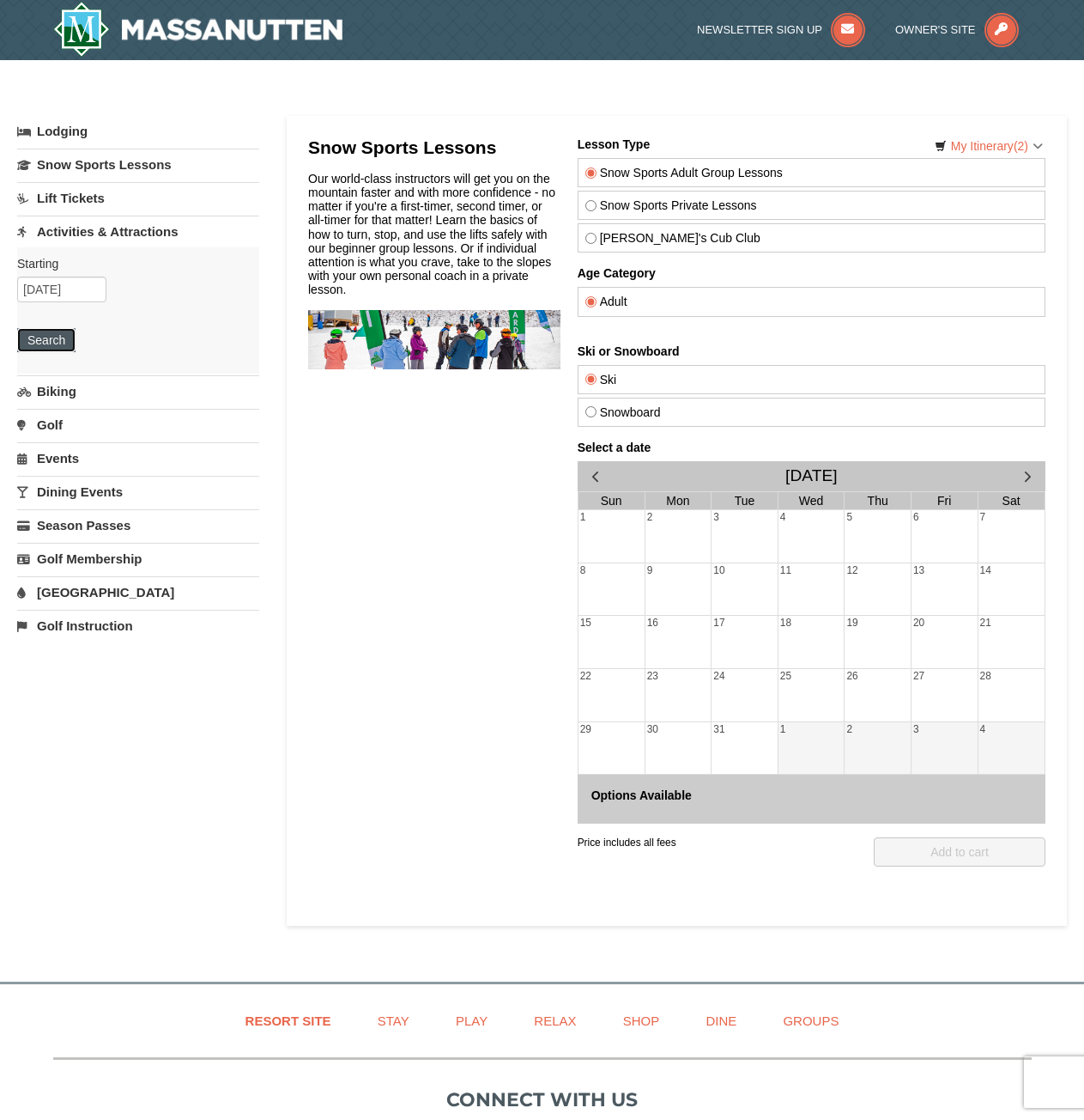
click at [69, 329] on button "Search" at bounding box center [46, 341] width 58 height 24
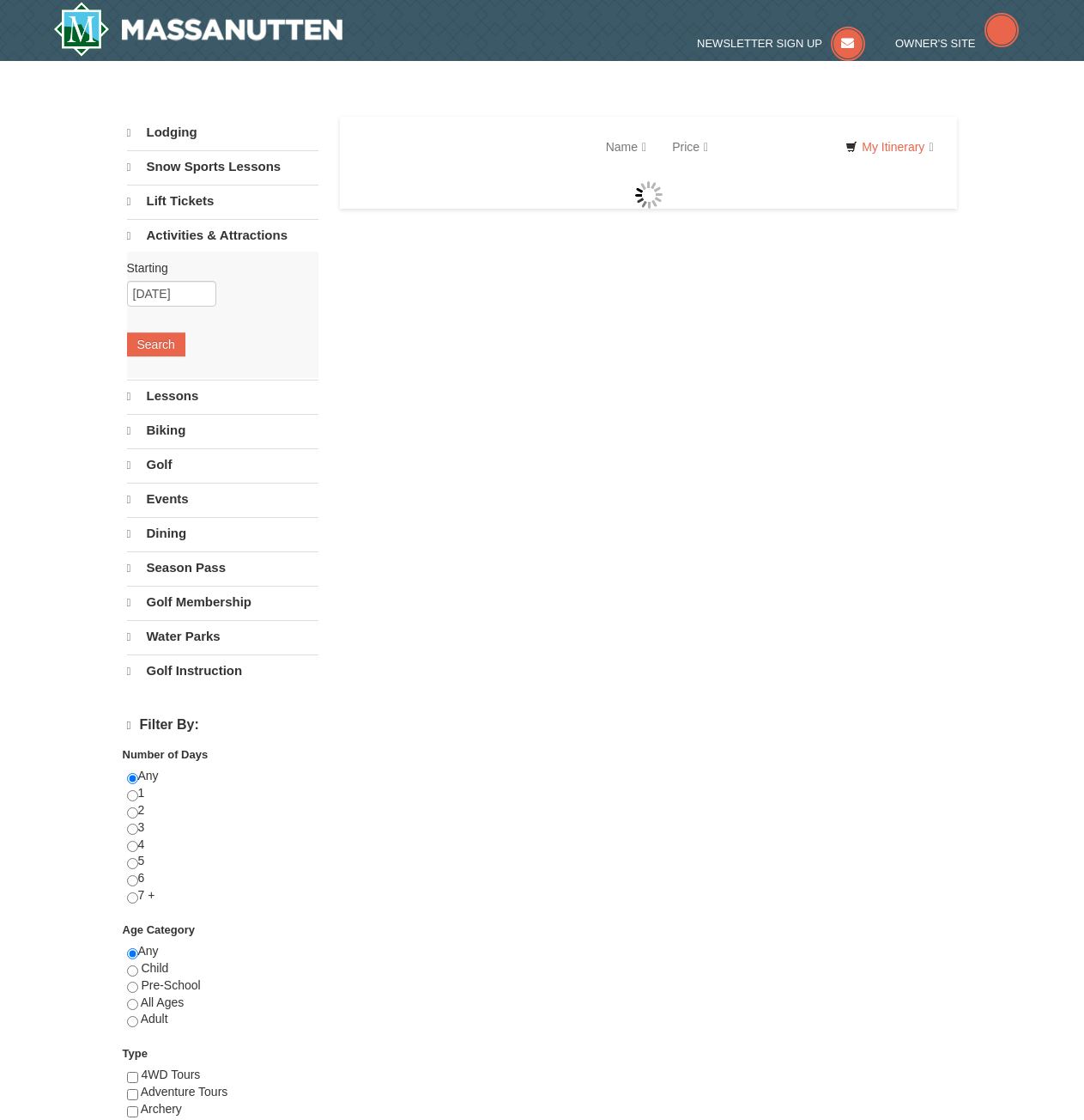
select select "9"
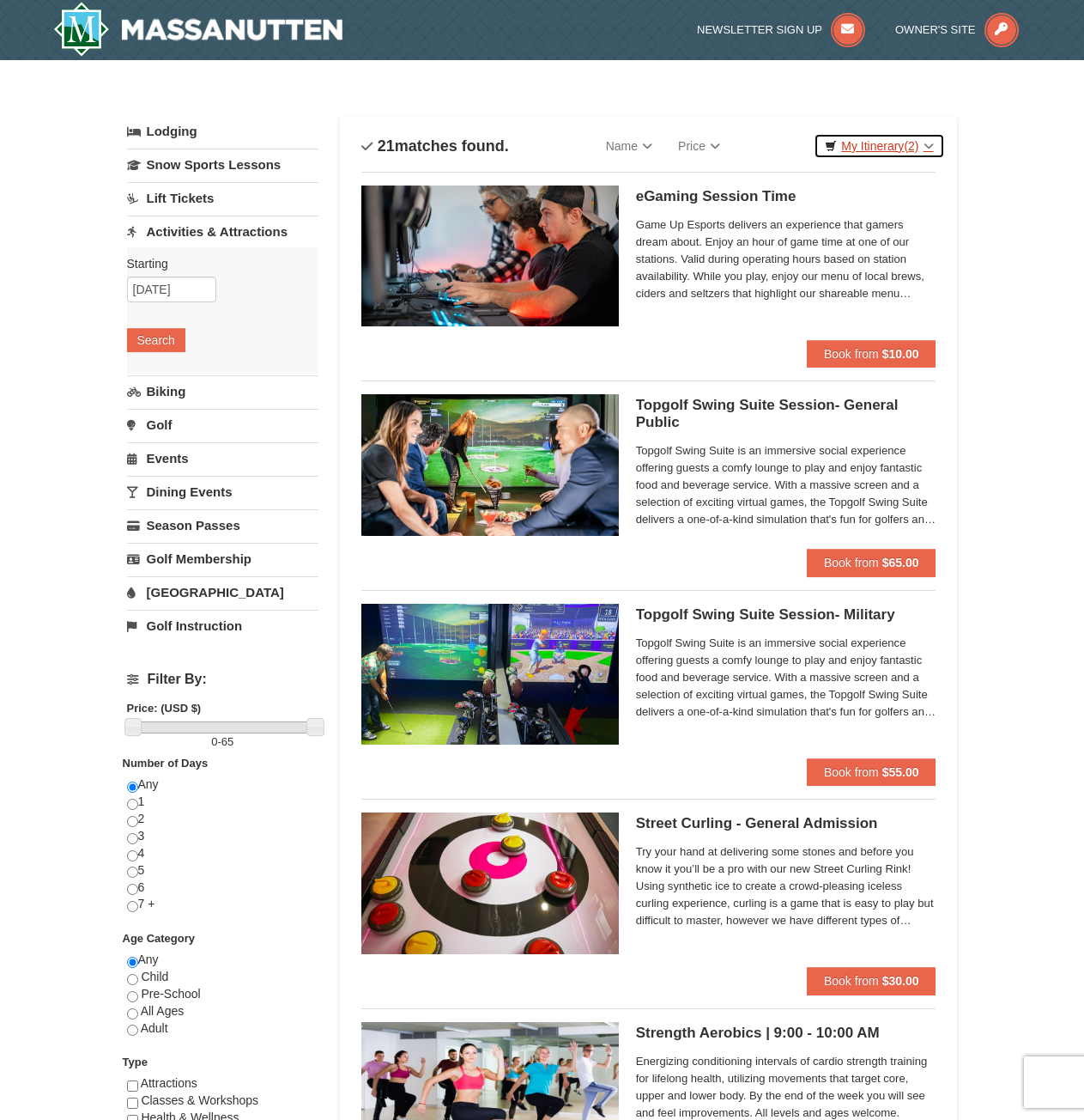
click at [907, 149] on span "(2)" at bounding box center [912, 146] width 15 height 14
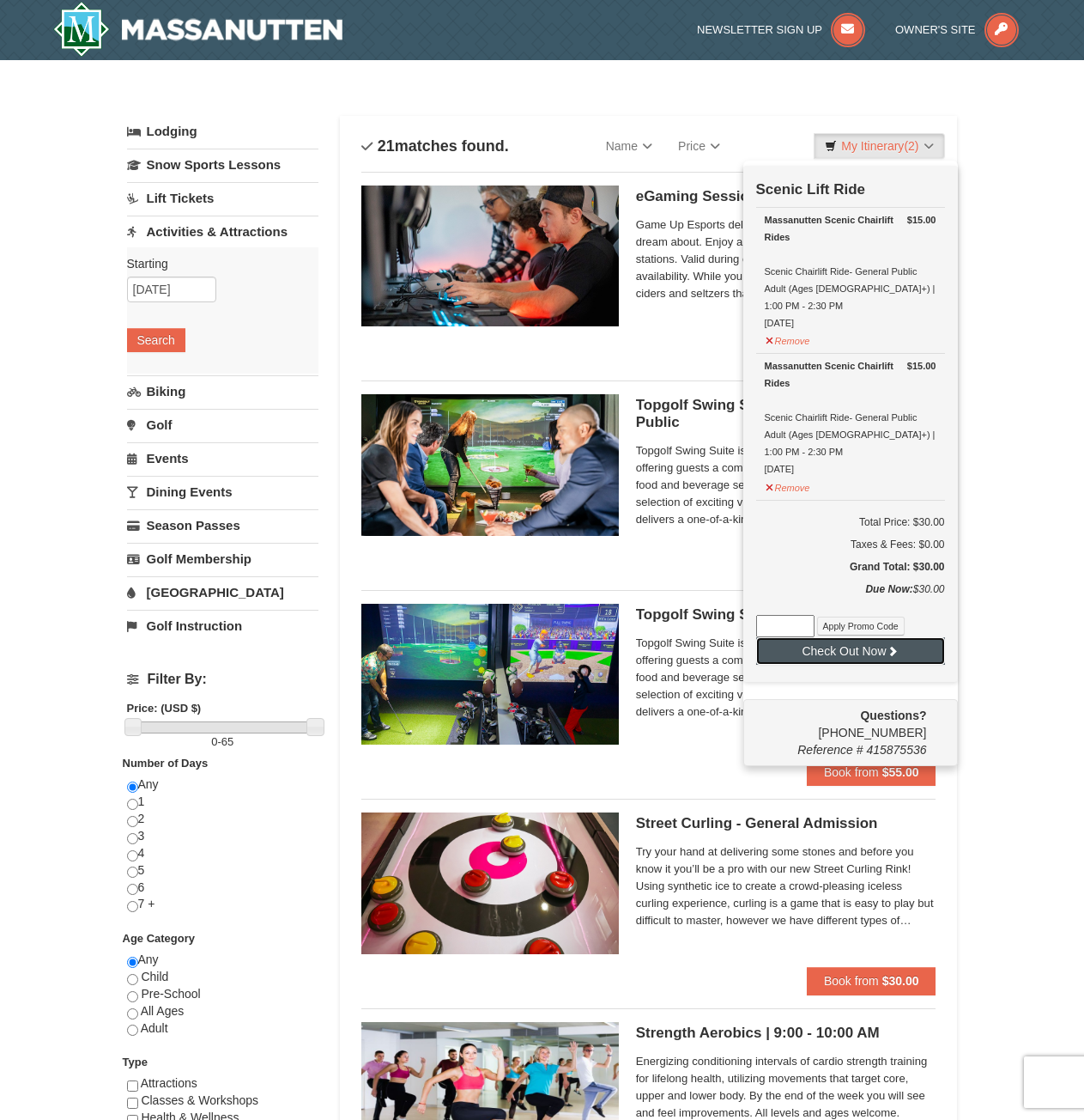
click at [869, 637] on button "Check Out Now" at bounding box center [851, 650] width 189 height 27
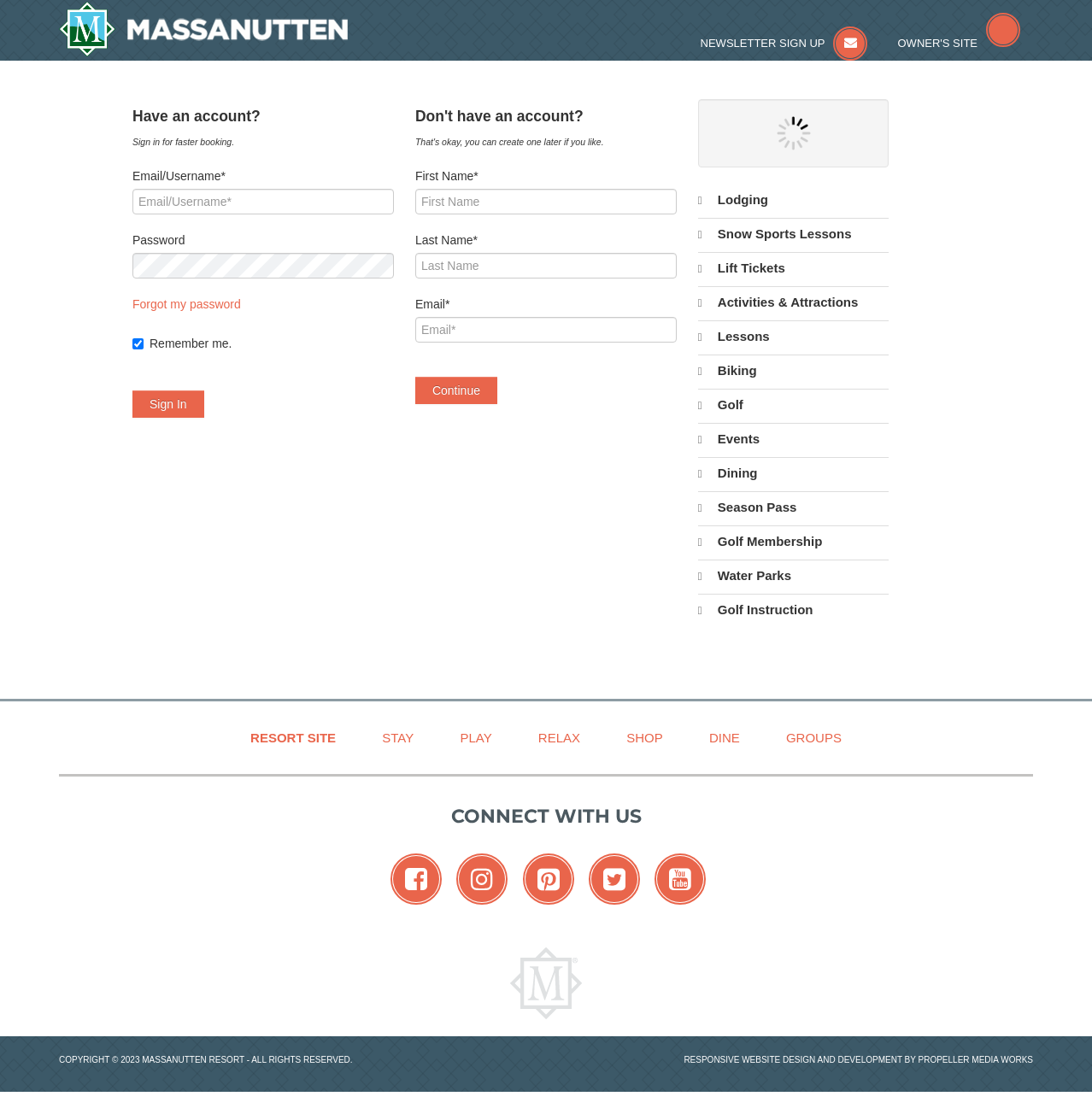
select select "9"
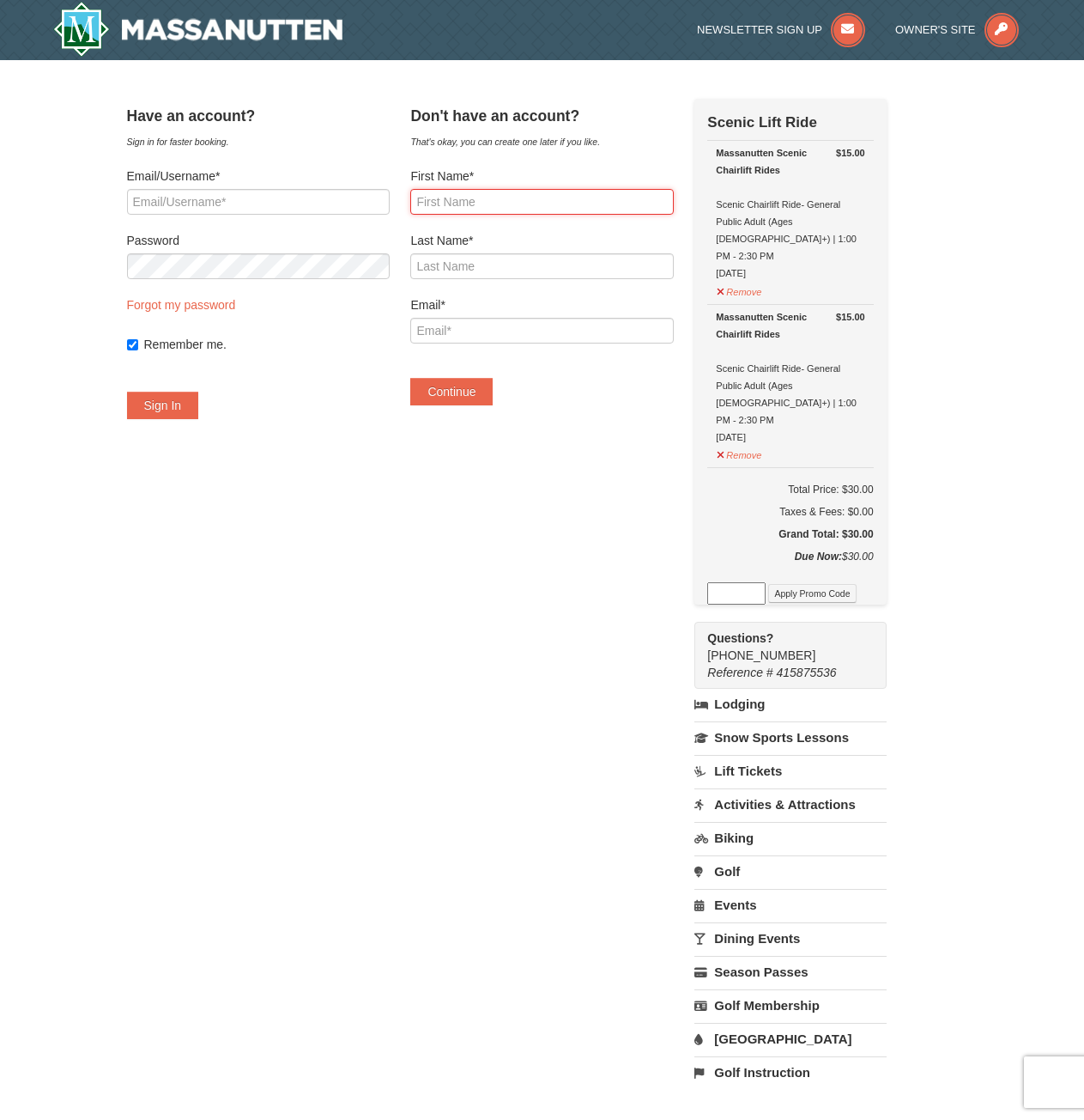
click at [521, 202] on input "First Name*" at bounding box center [541, 201] width 263 height 25
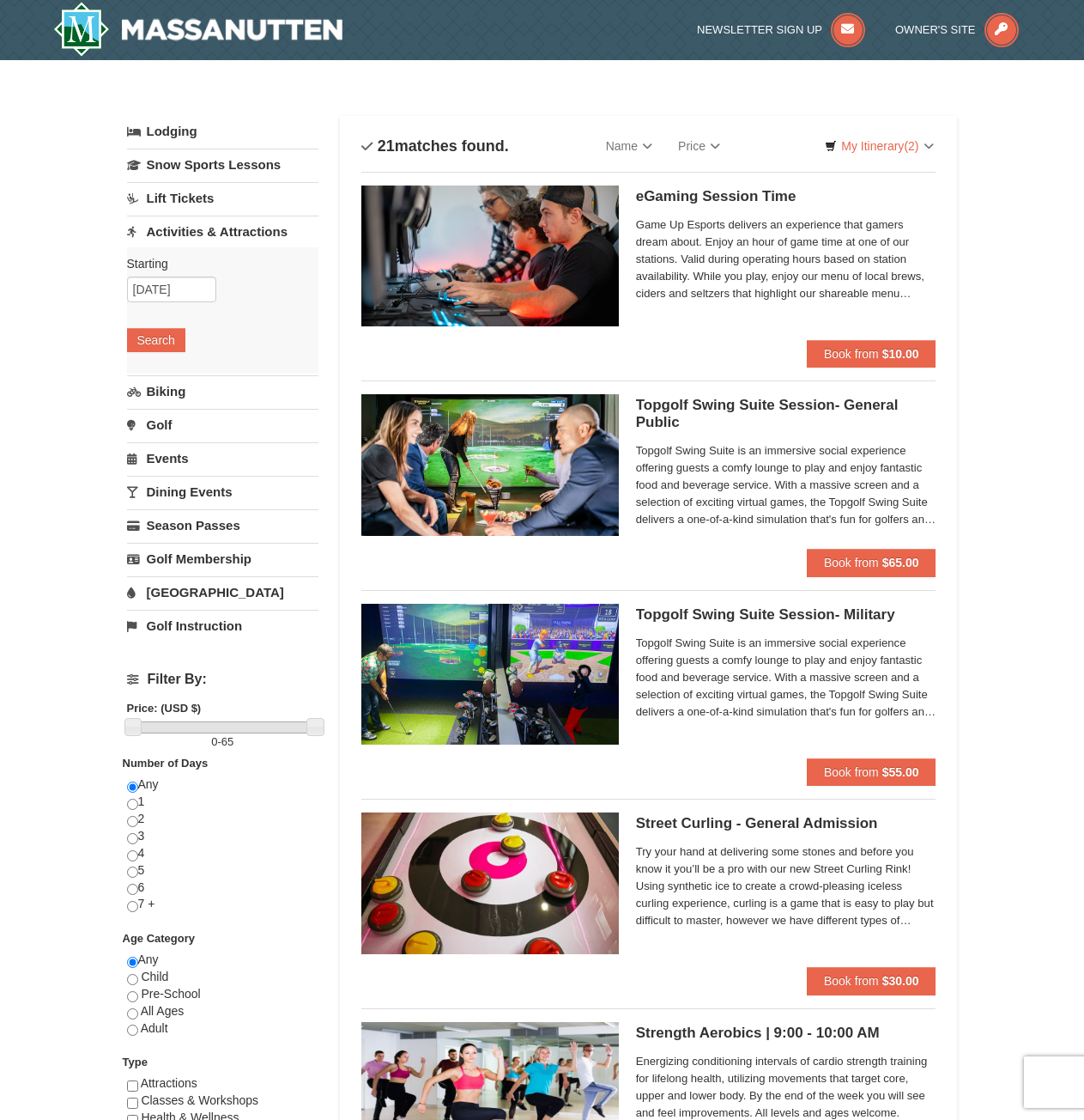
click at [201, 199] on link "Lift Tickets" at bounding box center [222, 198] width 191 height 32
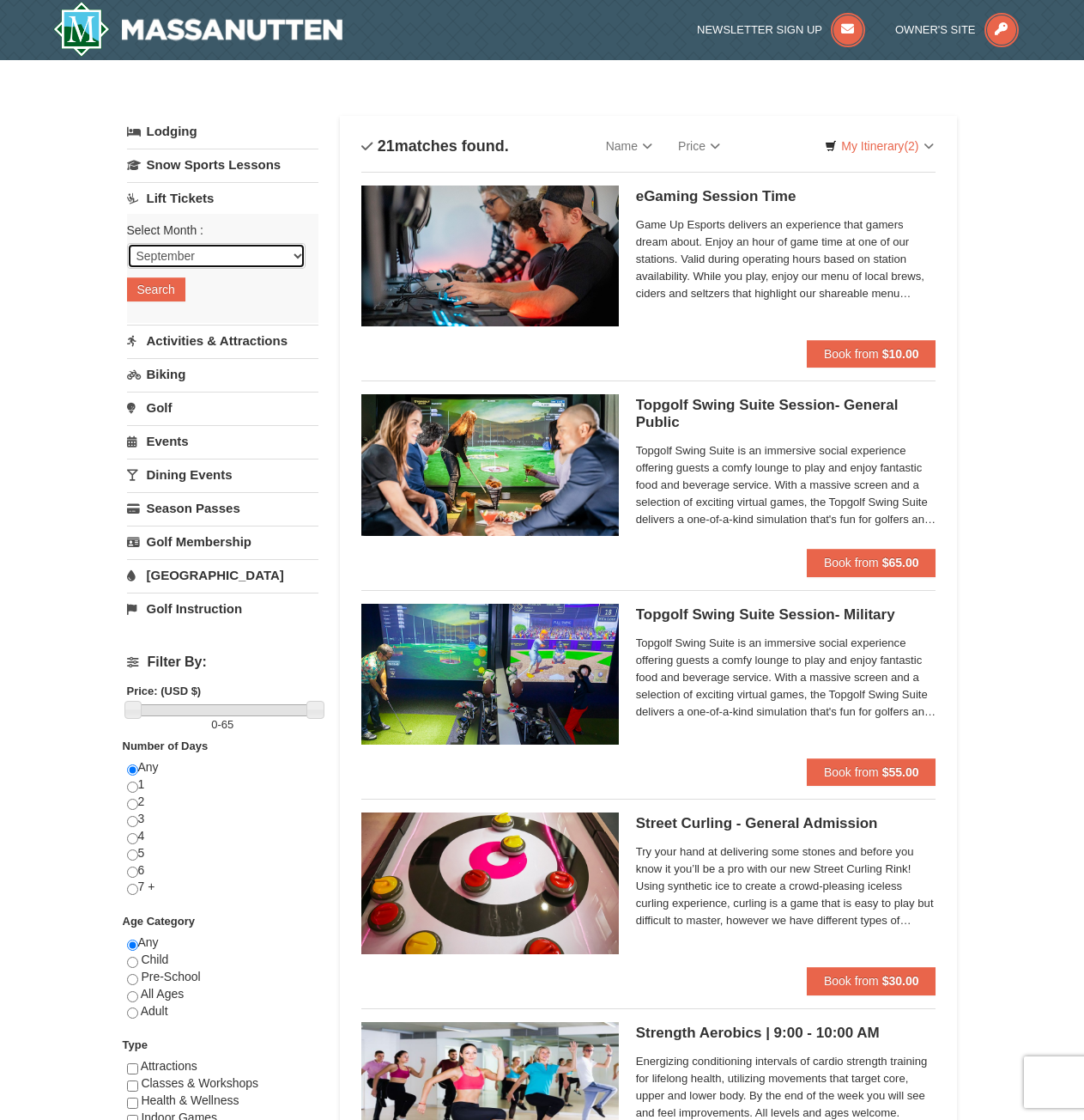
click at [169, 247] on select "September October November December January February March April May June July …" at bounding box center [216, 255] width 179 height 25
select select "10"
click at [127, 243] on select "September October November December January February March April May June July …" at bounding box center [216, 255] width 179 height 25
click at [162, 292] on button "Search" at bounding box center [156, 290] width 58 height 24
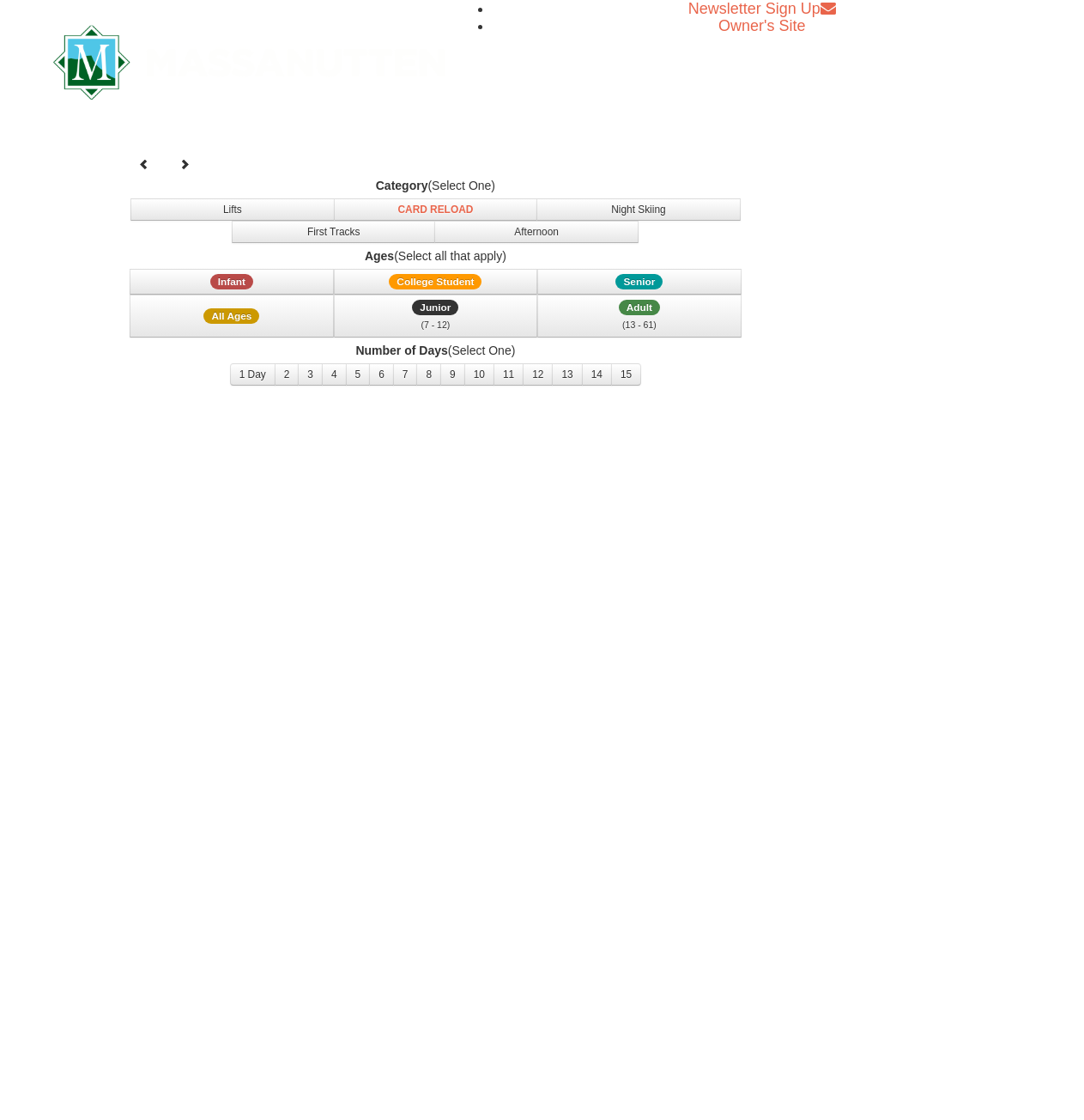
select select "10"
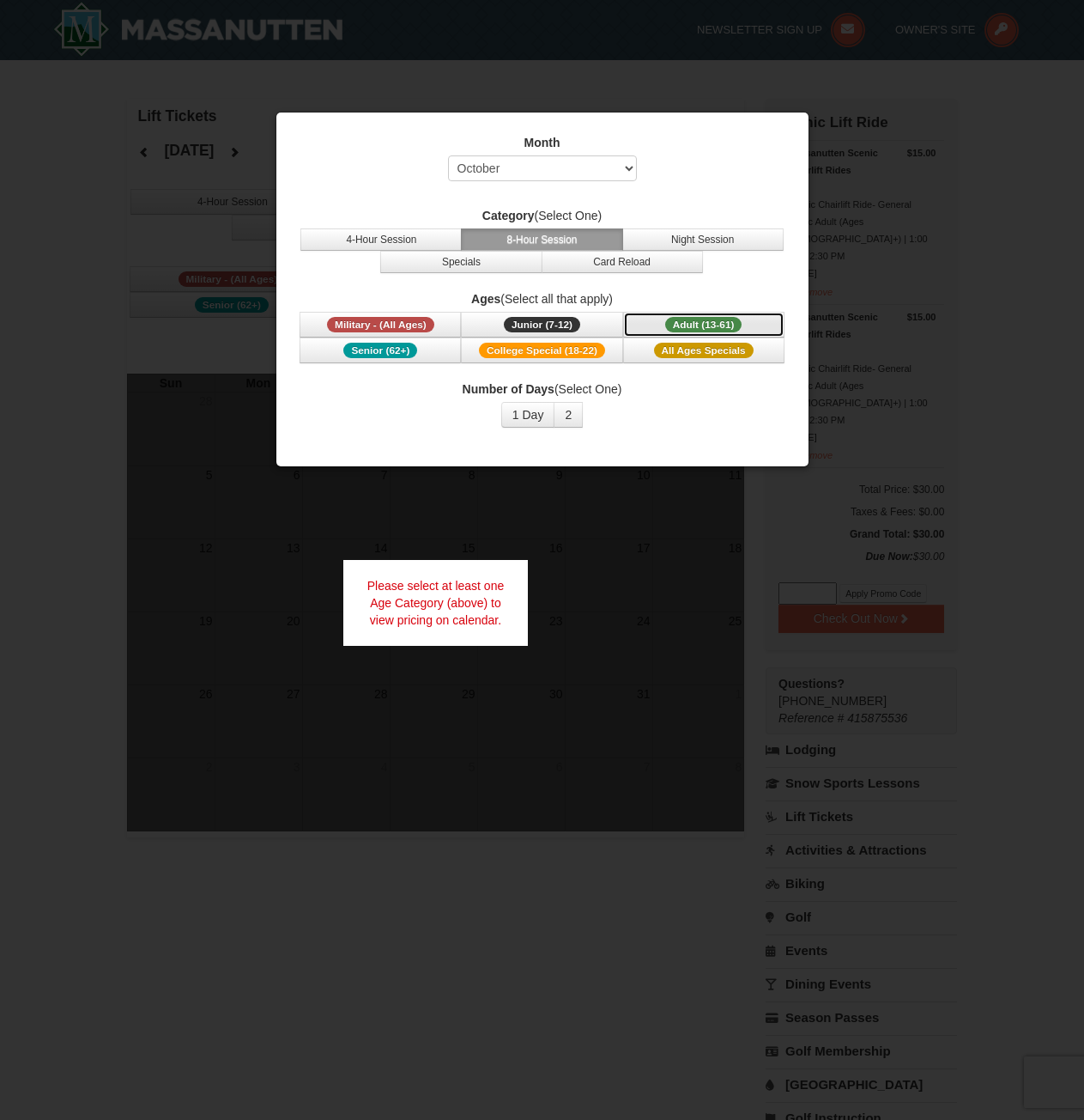
click at [730, 326] on span "Adult (13-61)" at bounding box center [704, 325] width 77 height 15
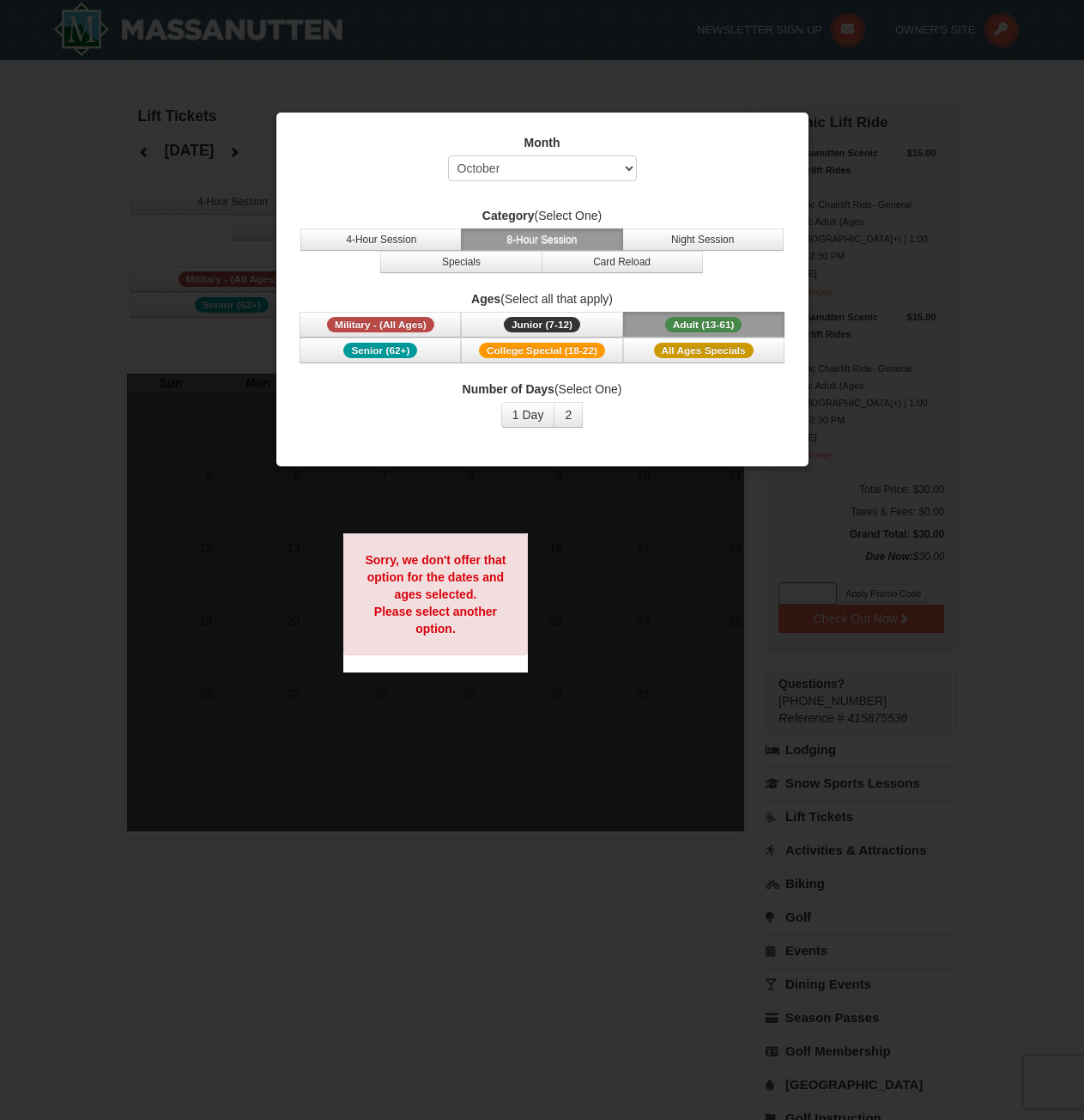
click at [766, 452] on div "Month Select September October November December January February March April M…" at bounding box center [543, 290] width 534 height 356
click at [124, 178] on div at bounding box center [542, 560] width 1084 height 1120
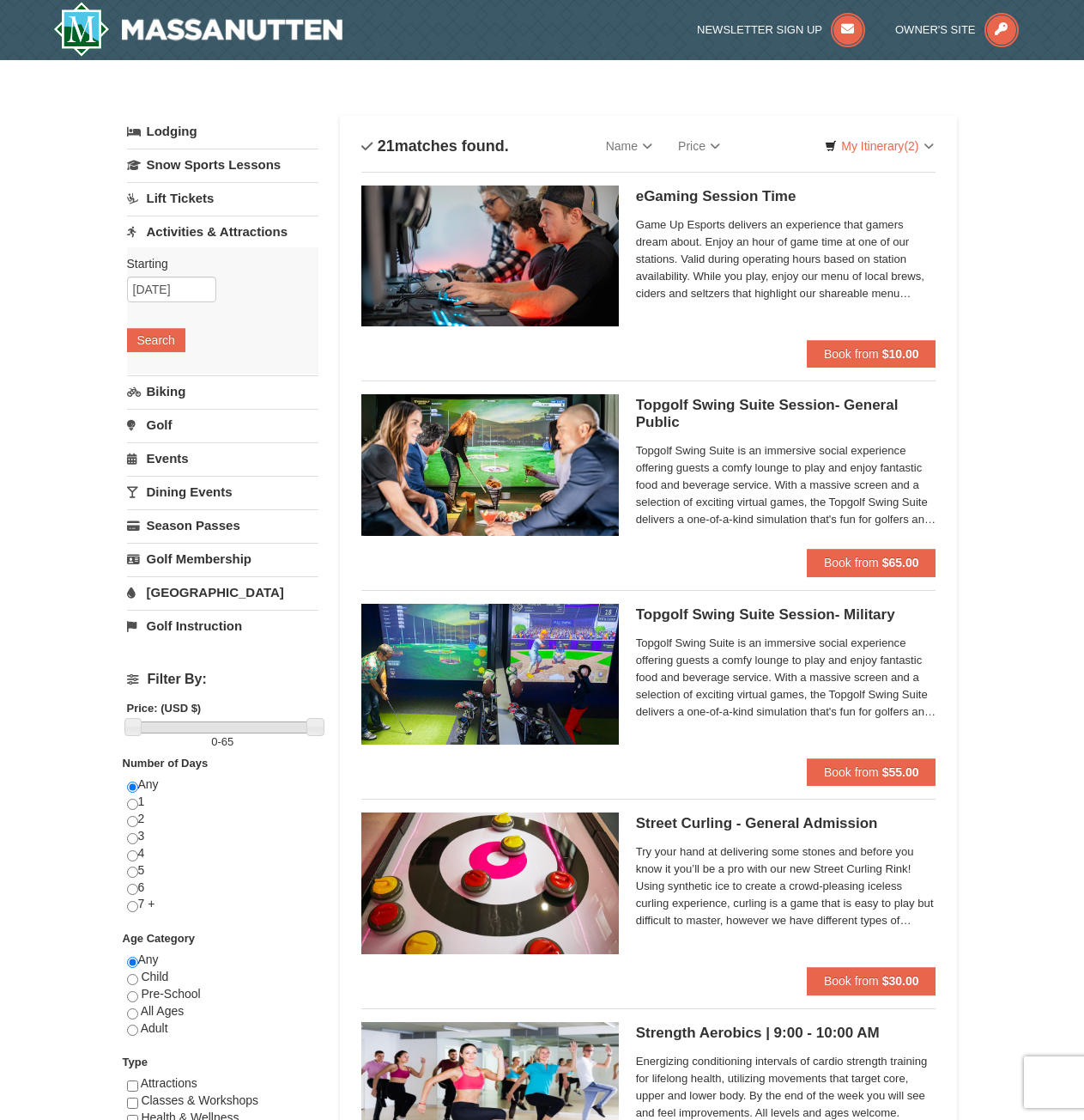
click at [256, 399] on link "Biking" at bounding box center [222, 392] width 191 height 32
click at [181, 329] on input "09/04/2025" at bounding box center [171, 322] width 89 height 25
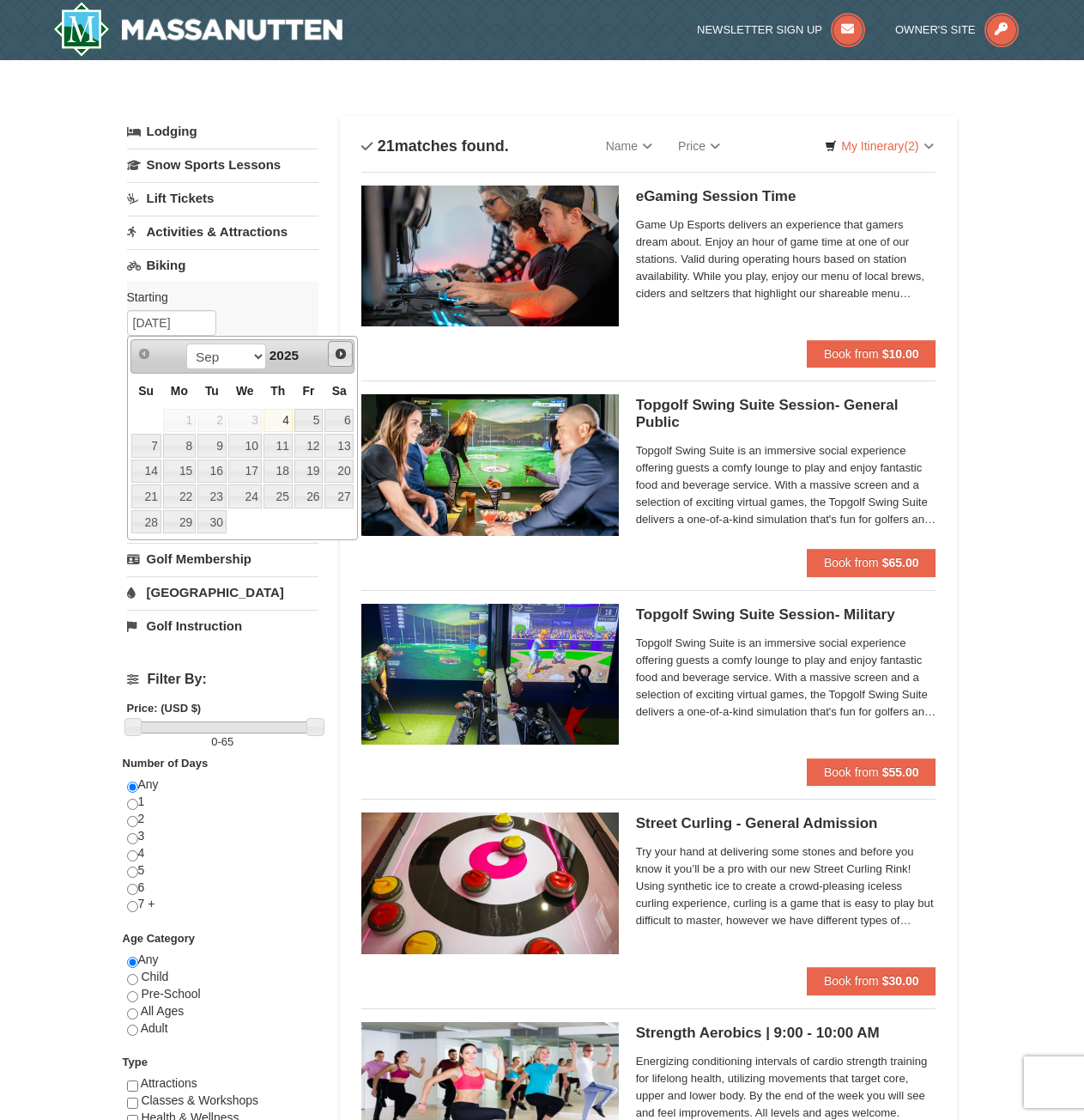
click at [343, 363] on link "Next" at bounding box center [341, 353] width 25 height 25
click at [339, 470] on link "18" at bounding box center [339, 472] width 29 height 24
type input "[DATE]"
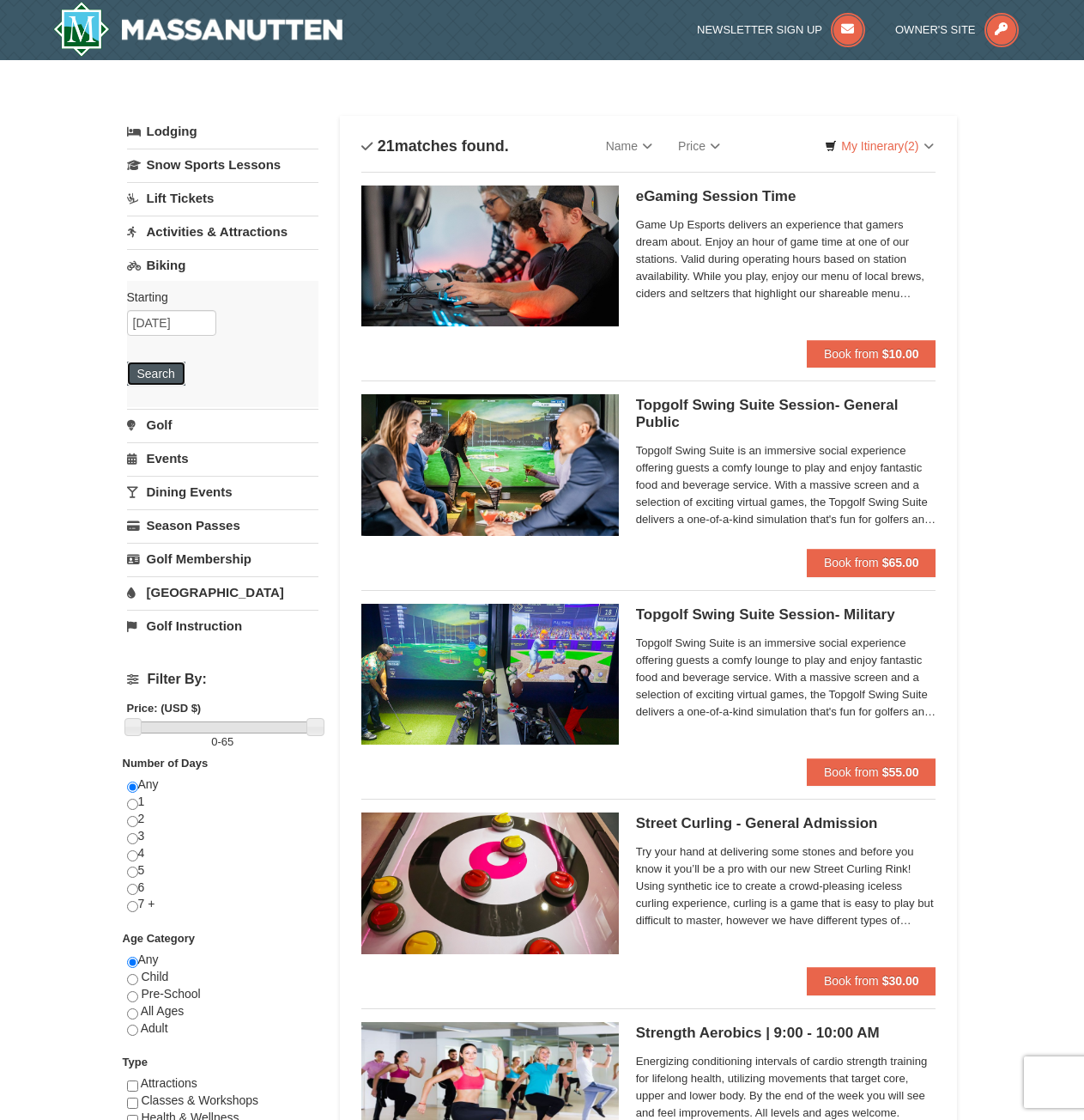
click at [173, 380] on button "Search" at bounding box center [156, 374] width 58 height 24
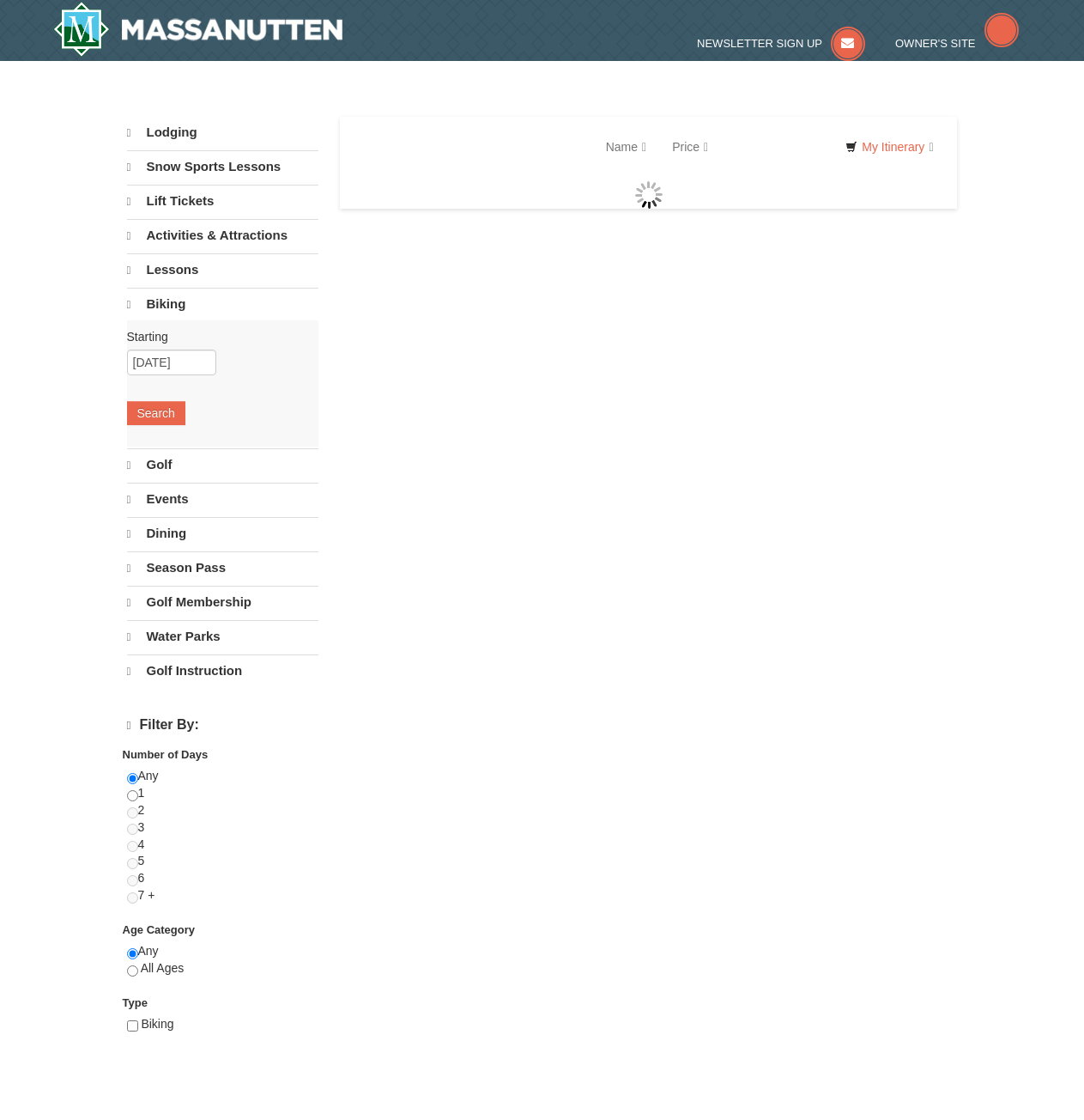
select select "9"
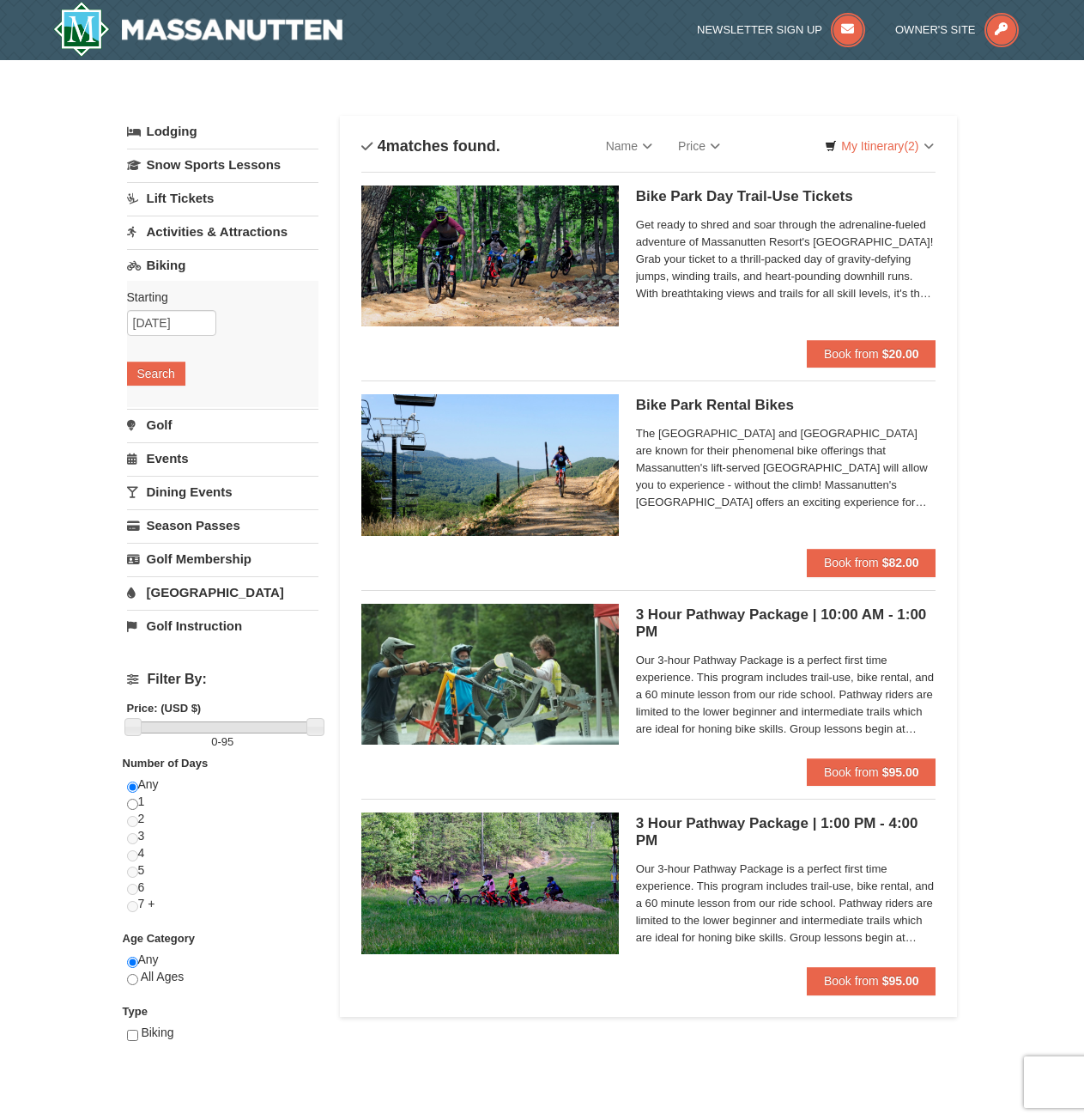
click at [206, 489] on link "Dining Events" at bounding box center [222, 492] width 191 height 32
click at [173, 330] on link "Events" at bounding box center [222, 332] width 191 height 32
click at [182, 390] on input "[DATE]" at bounding box center [171, 390] width 89 height 25
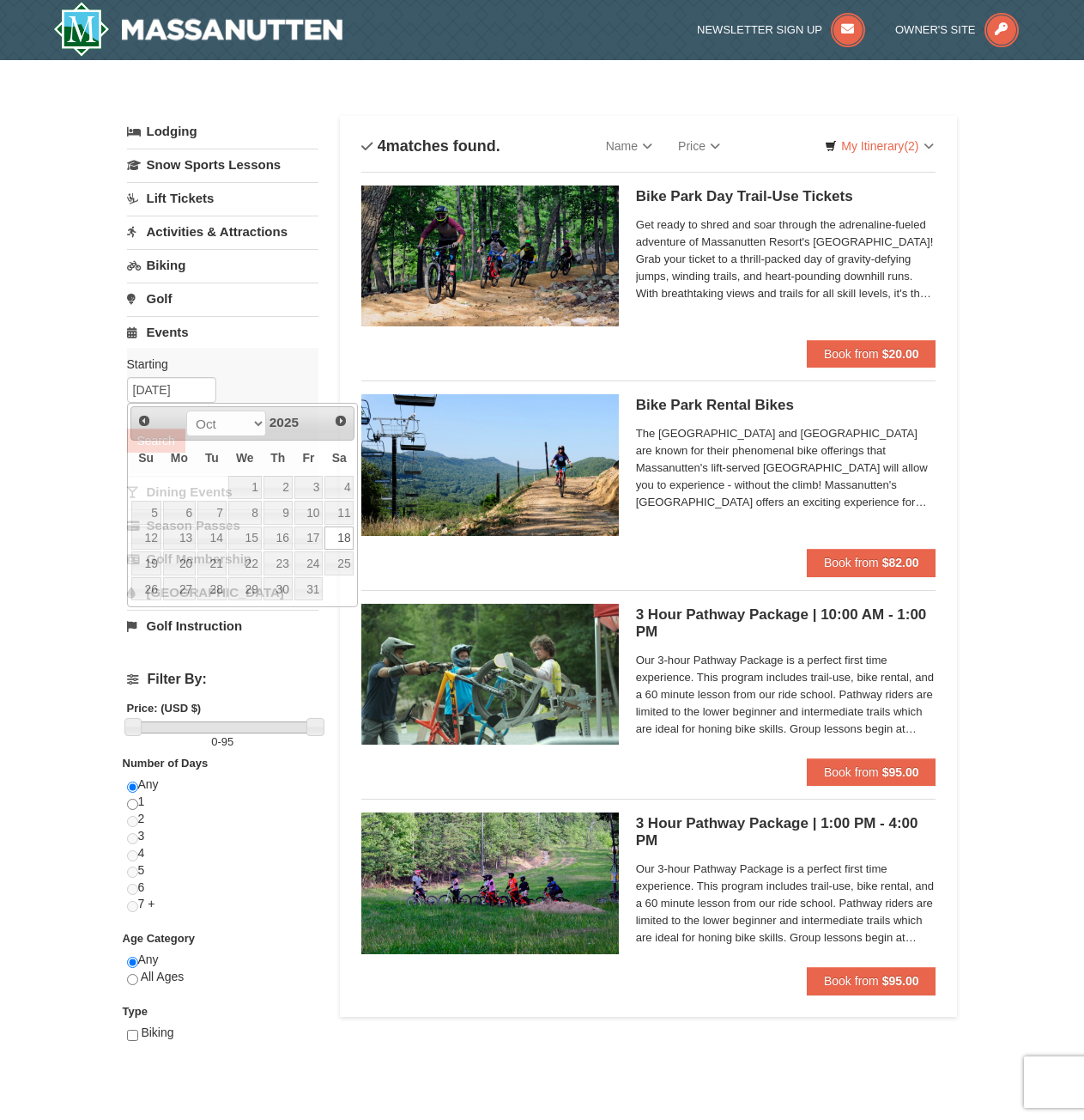
click at [254, 384] on div "Starting Please format dates MM/DD/YYYY Please format dates MM/DD/YYYY 10/18/20…" at bounding box center [222, 411] width 191 height 126
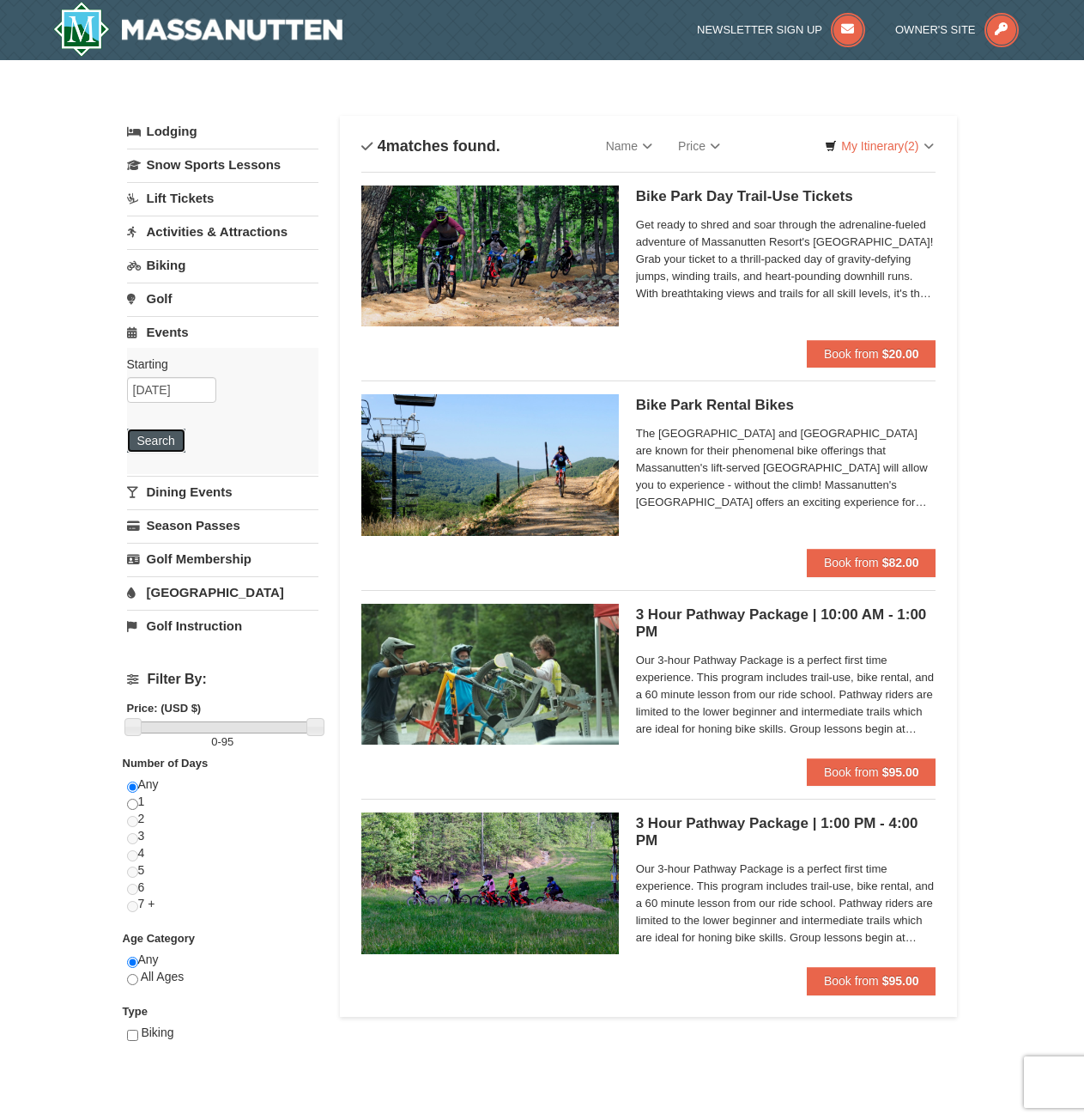
click at [135, 440] on button "Search" at bounding box center [156, 440] width 58 height 24
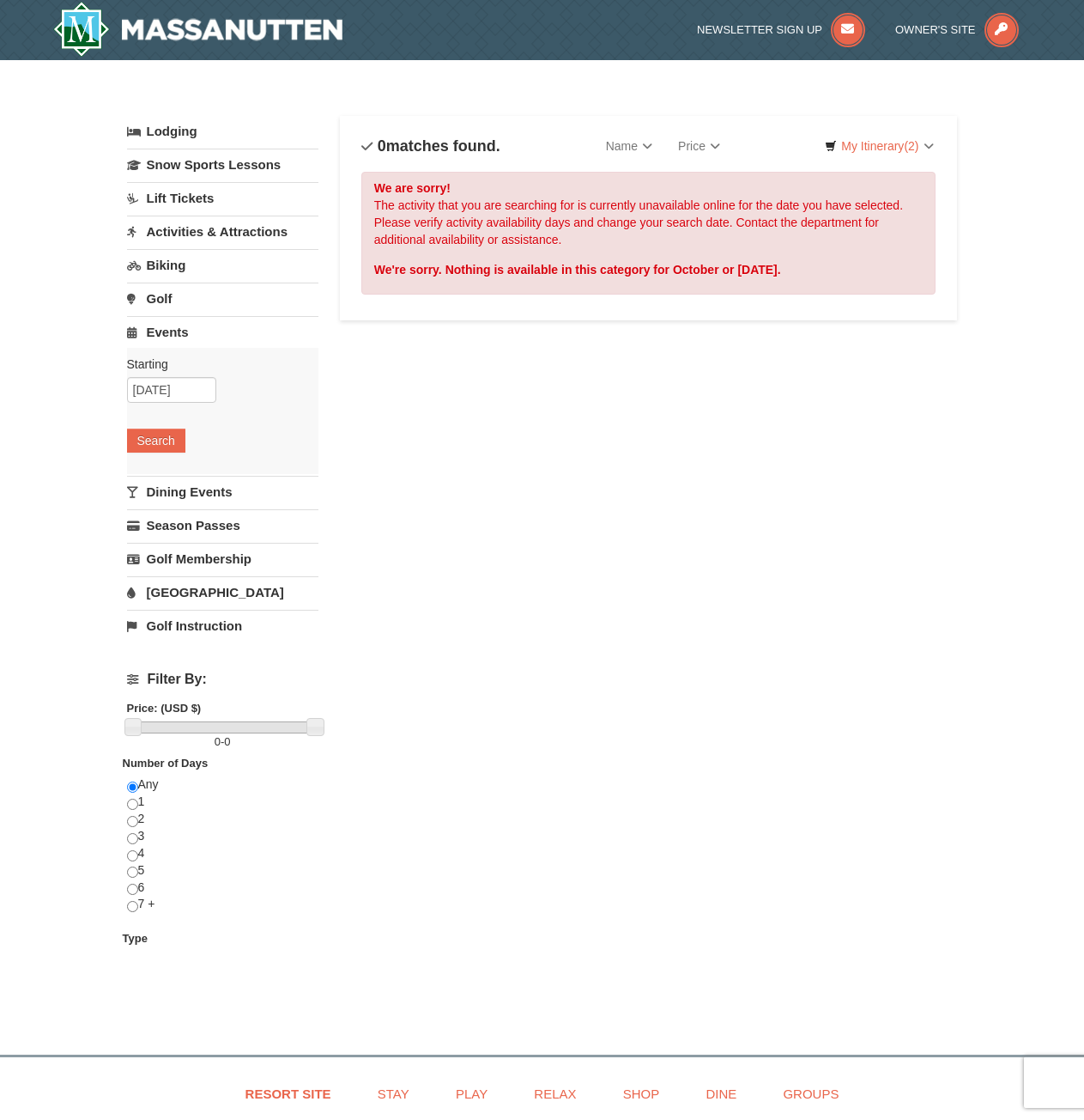
click at [196, 123] on link "Lodging" at bounding box center [222, 131] width 191 height 31
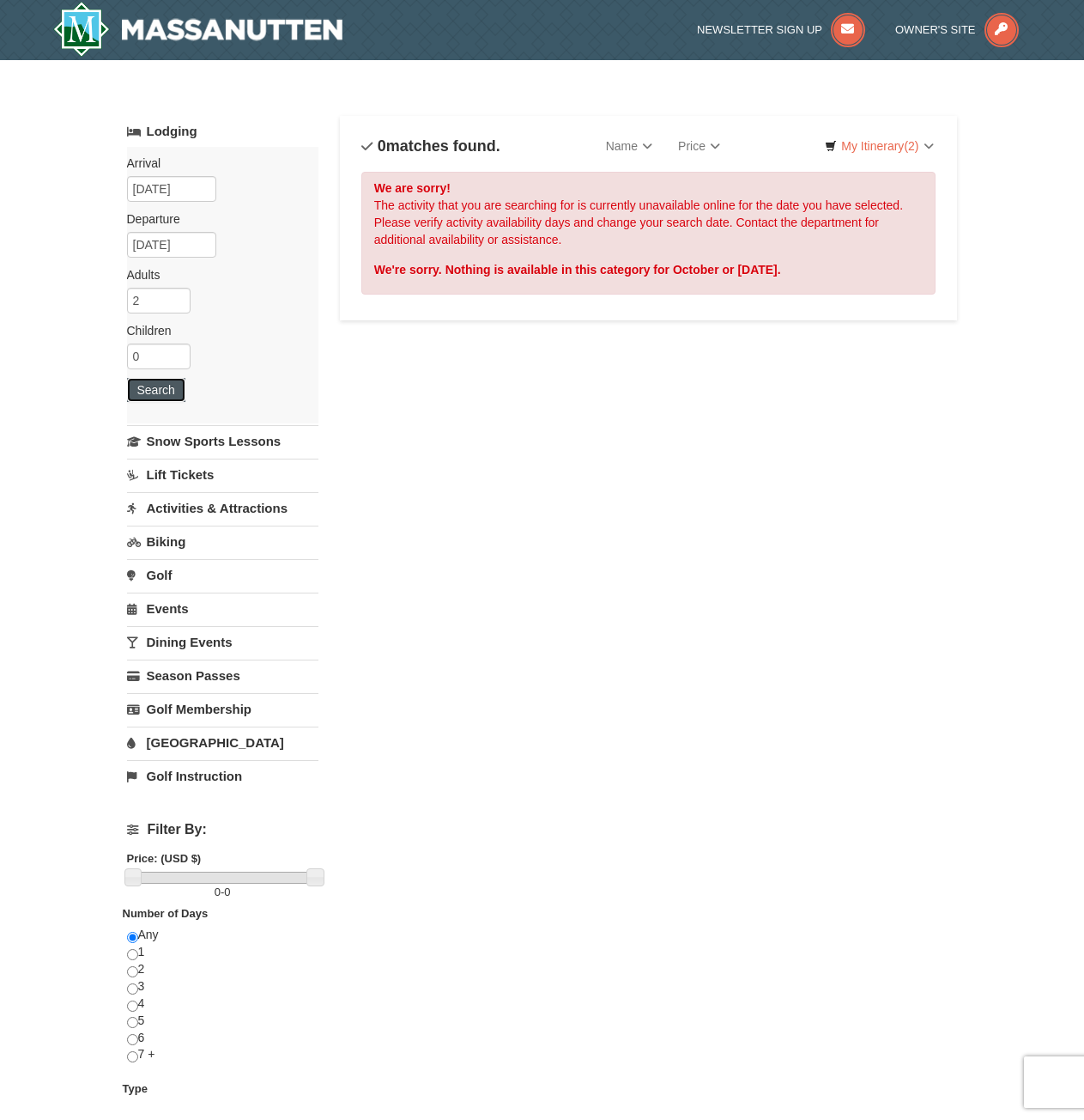
click at [172, 392] on button "Search" at bounding box center [156, 390] width 58 height 24
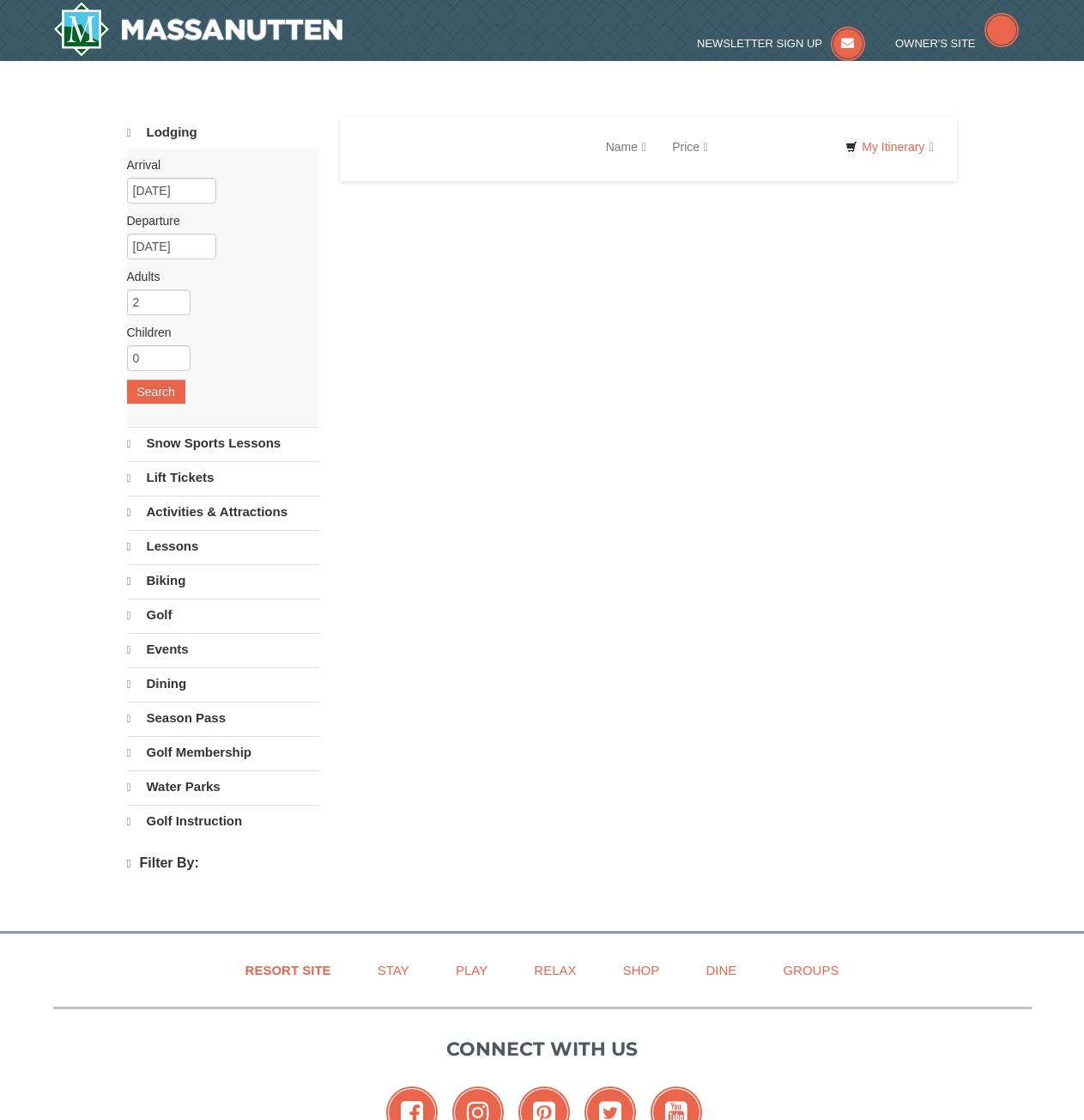
select select "9"
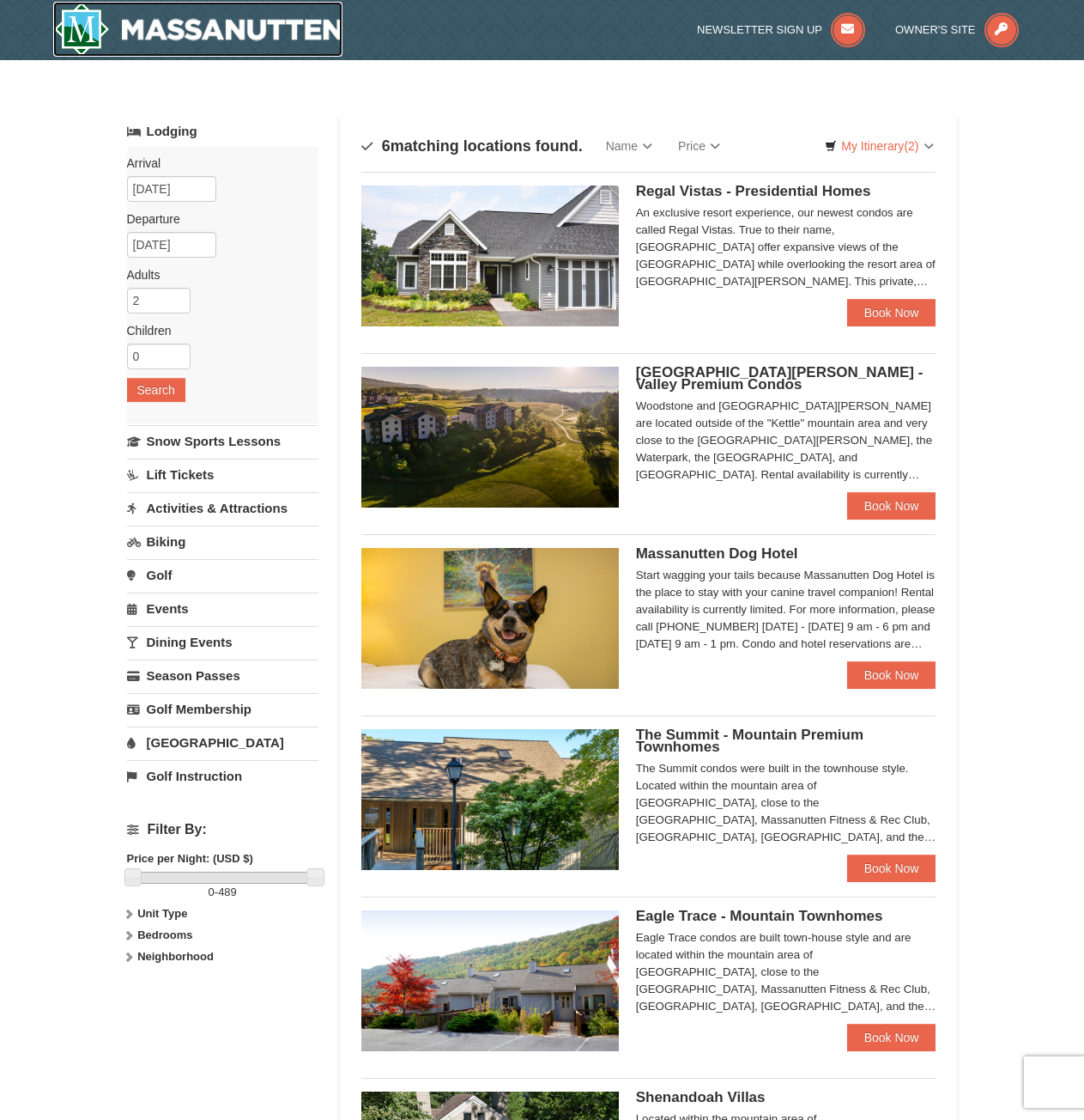
click at [151, 36] on img at bounding box center [199, 29] width 290 height 55
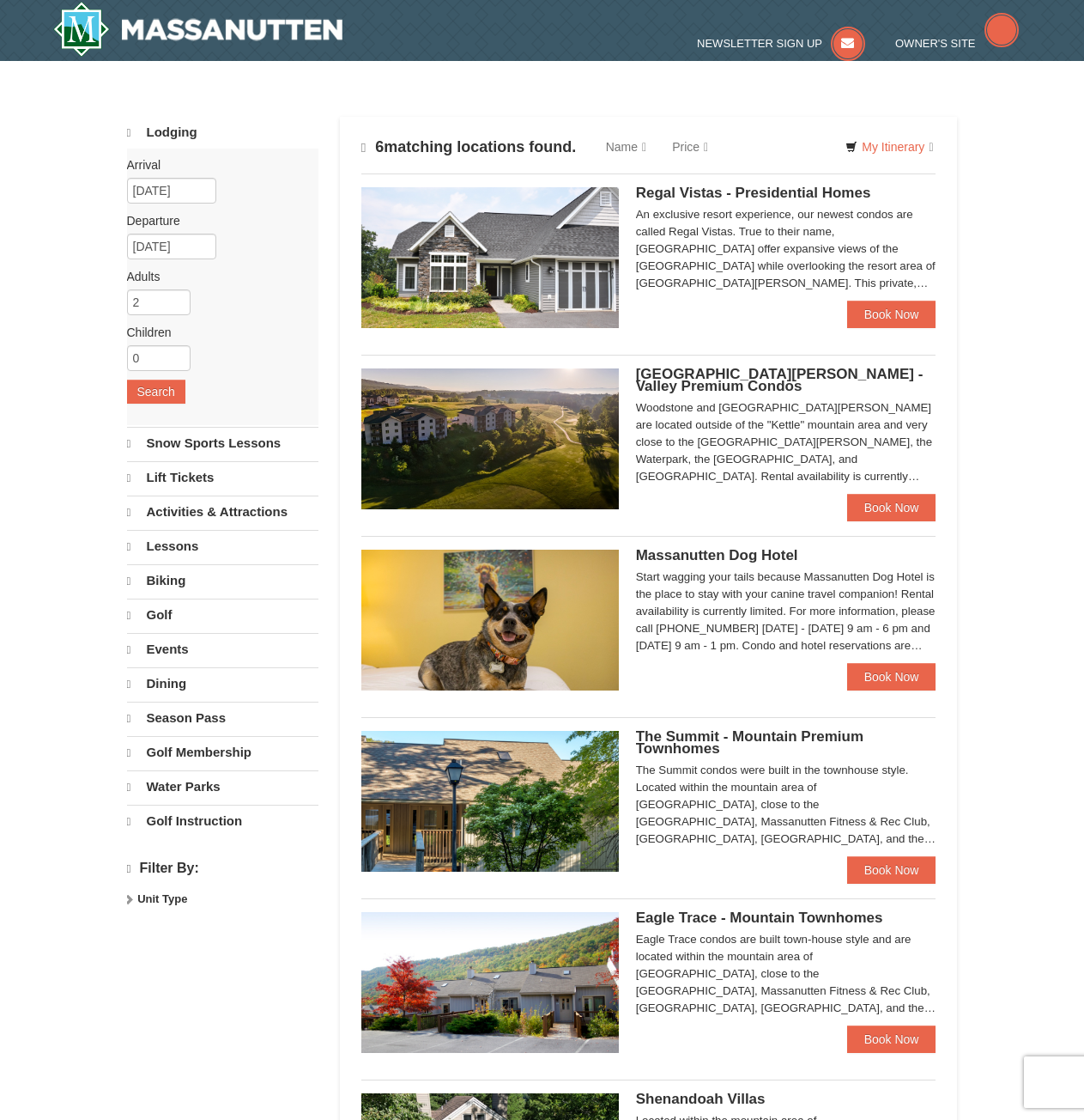
select select "9"
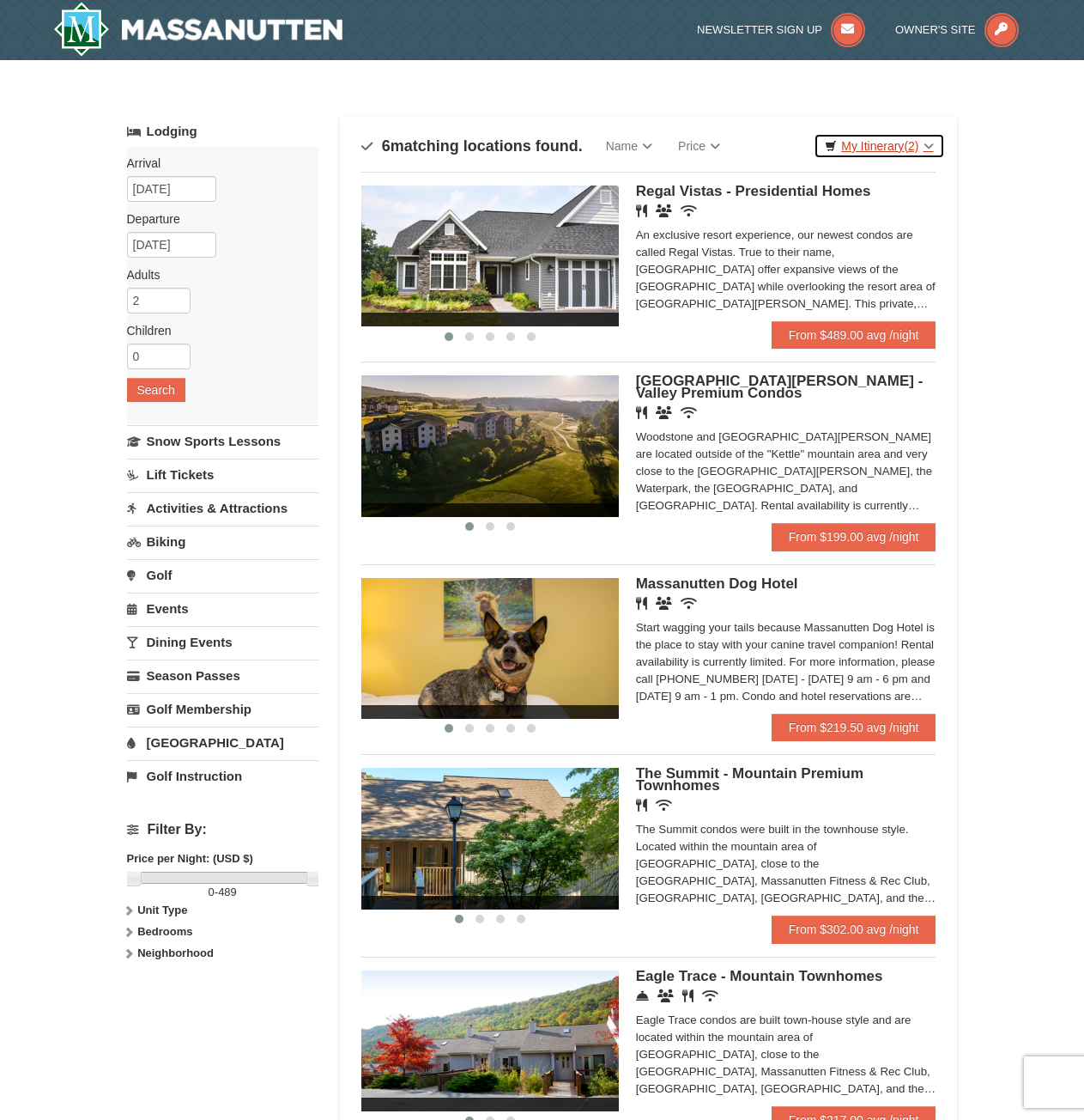
click at [869, 150] on link "My Itinerary (2)" at bounding box center [879, 145] width 131 height 25
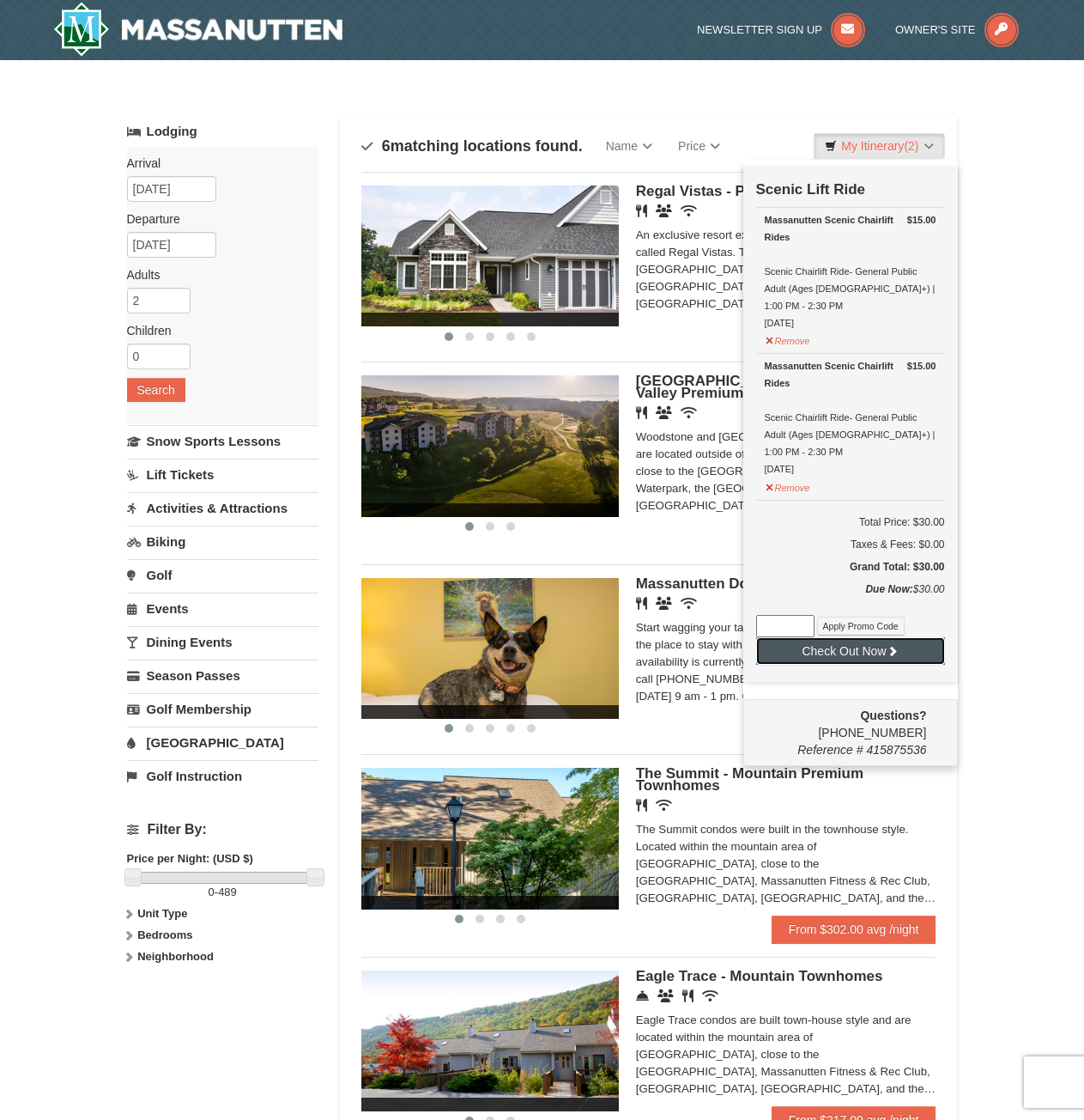
click at [817, 637] on button "Check Out Now" at bounding box center [851, 650] width 189 height 27
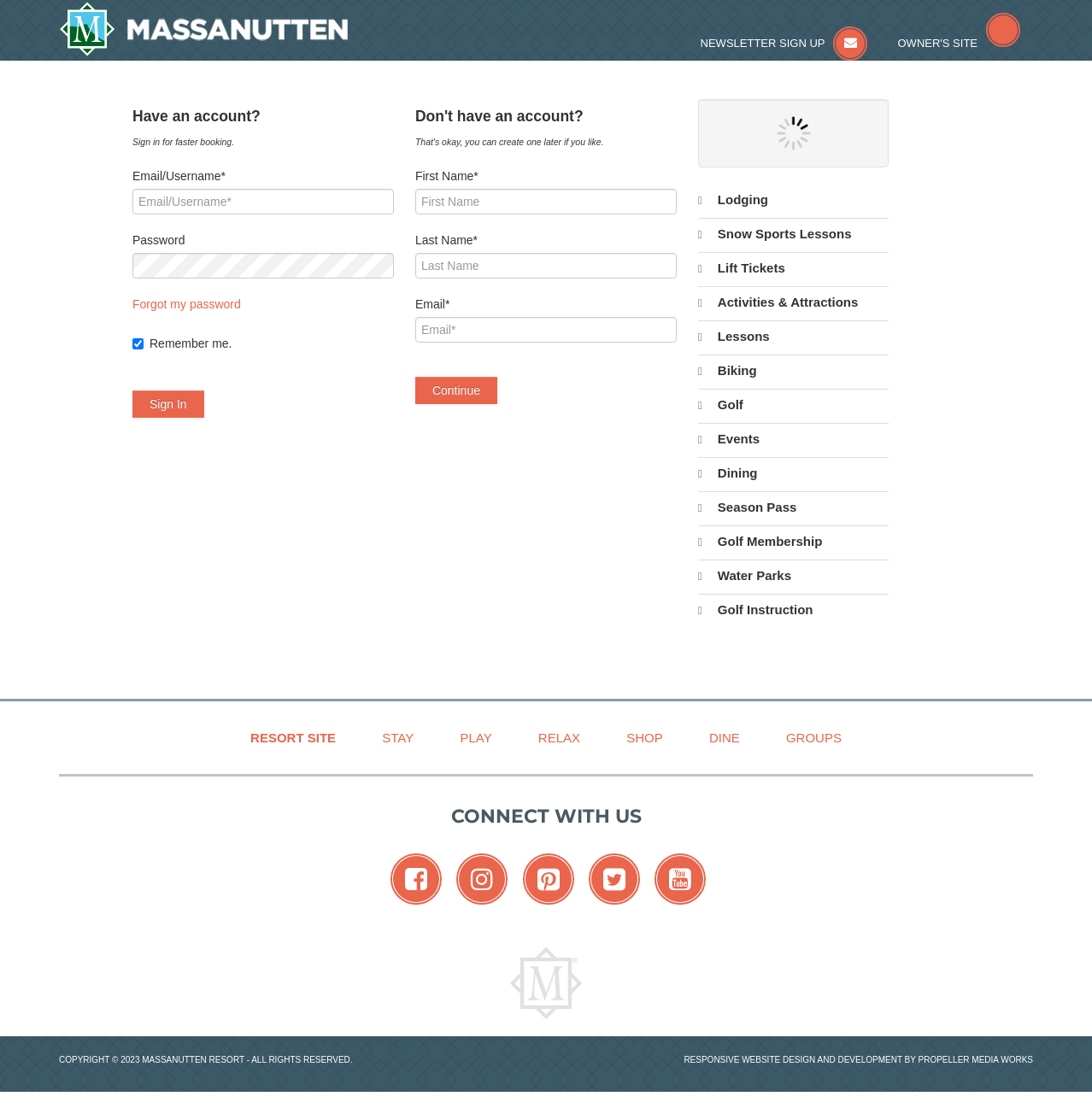
select select "9"
